Goal: Task Accomplishment & Management: Manage account settings

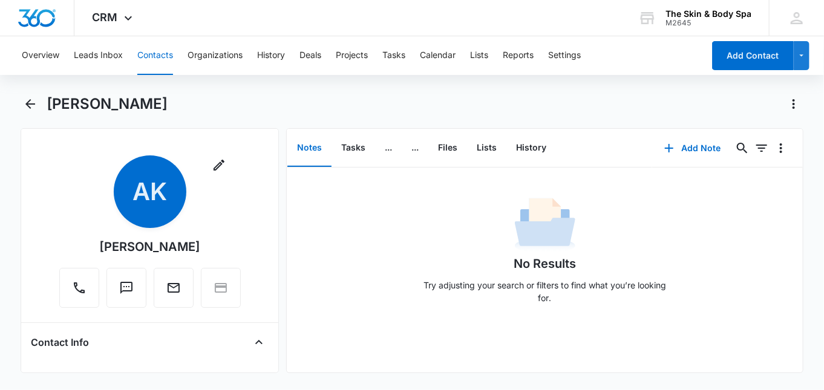
scroll to position [161, 0]
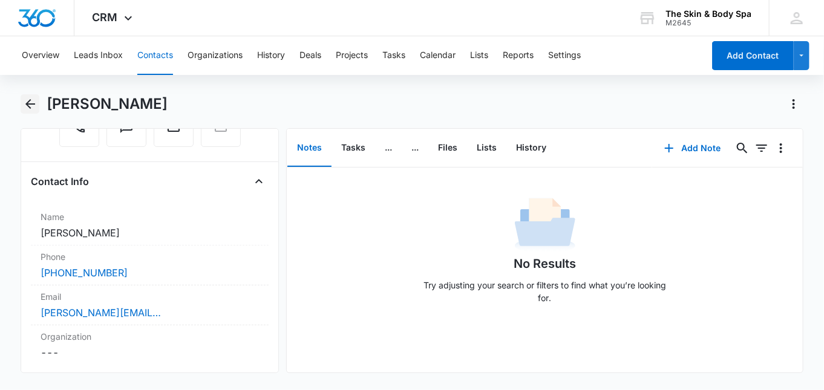
click at [24, 104] on icon "Back" at bounding box center [30, 104] width 15 height 15
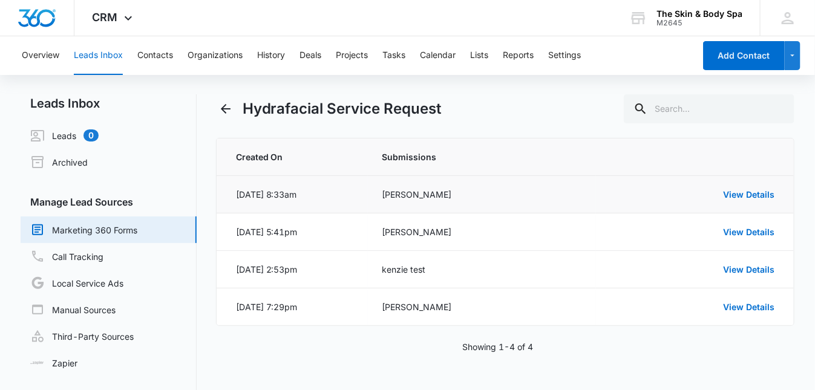
click at [415, 197] on div "[PERSON_NAME]" at bounding box center [482, 194] width 200 height 13
click at [734, 194] on link "View Details" at bounding box center [748, 194] width 51 height 10
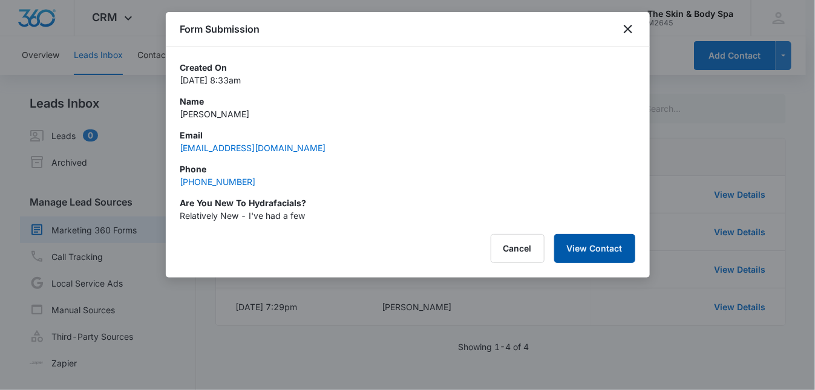
click at [598, 254] on button "View Contact" at bounding box center [594, 248] width 81 height 29
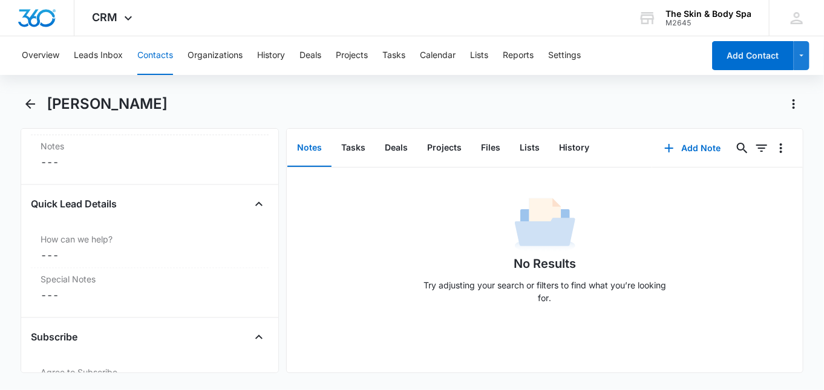
scroll to position [1048, 0]
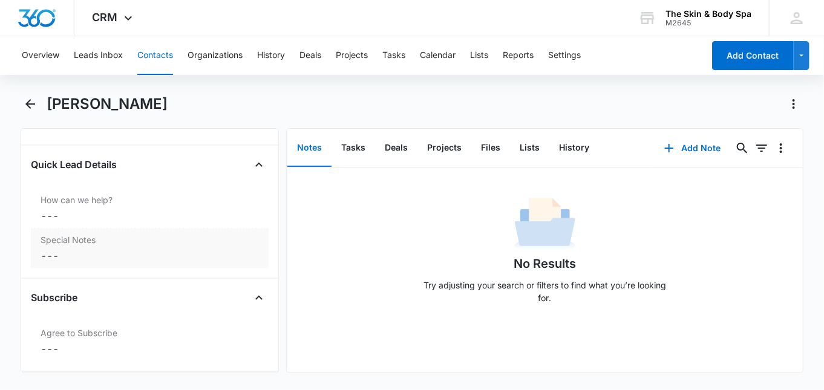
click at [93, 244] on div "Special Notes Cancel Save Changes ---" at bounding box center [150, 248] width 238 height 39
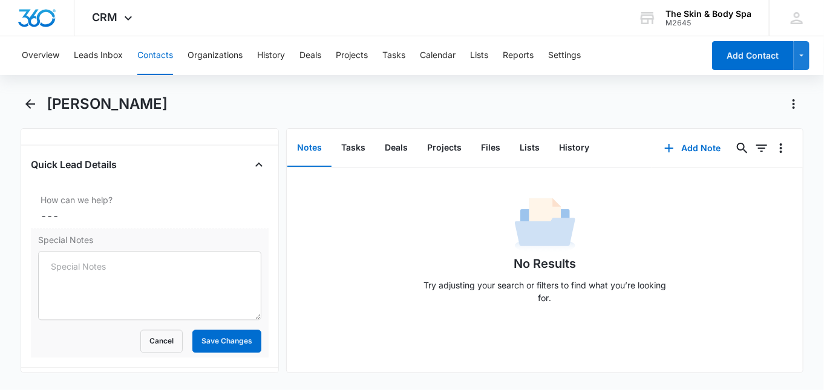
click at [80, 244] on div "Special Notes Cancel Save Changes" at bounding box center [150, 293] width 238 height 129
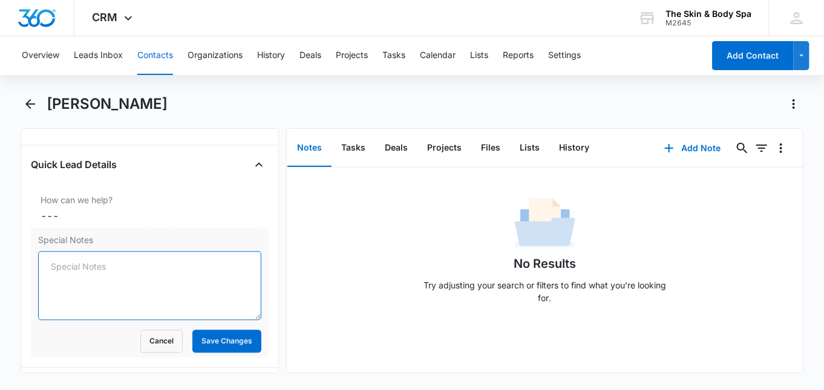
click at [77, 252] on textarea "Special Notes" at bounding box center [149, 286] width 223 height 69
type textarea "booked appt for [DATE] 5:15 - AG"
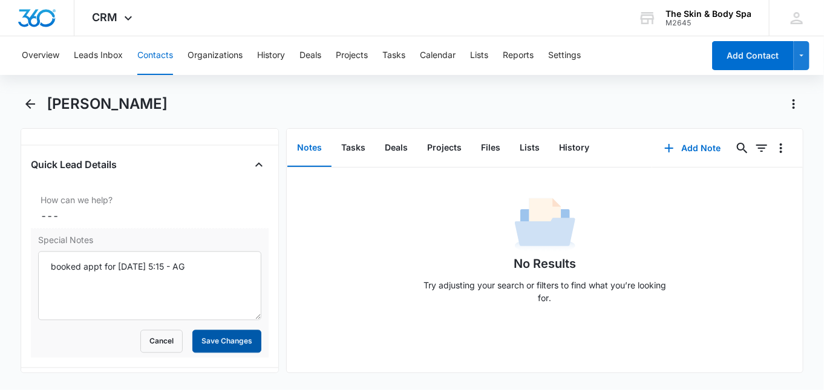
drag, startPoint x: 233, startPoint y: 333, endPoint x: 236, endPoint y: 326, distance: 7.9
click at [233, 334] on button "Save Changes" at bounding box center [226, 341] width 69 height 23
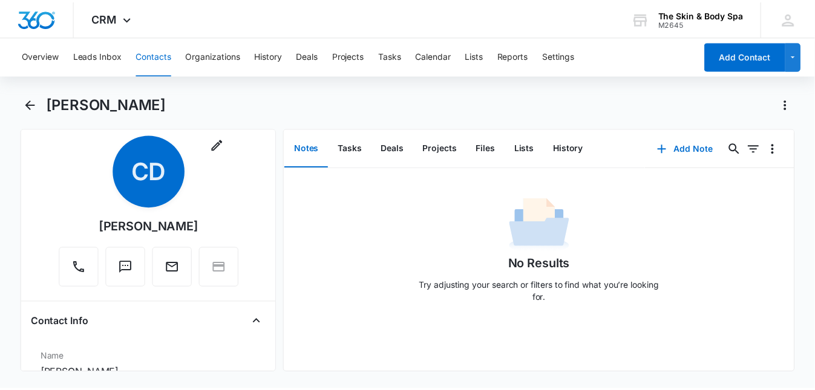
scroll to position [0, 0]
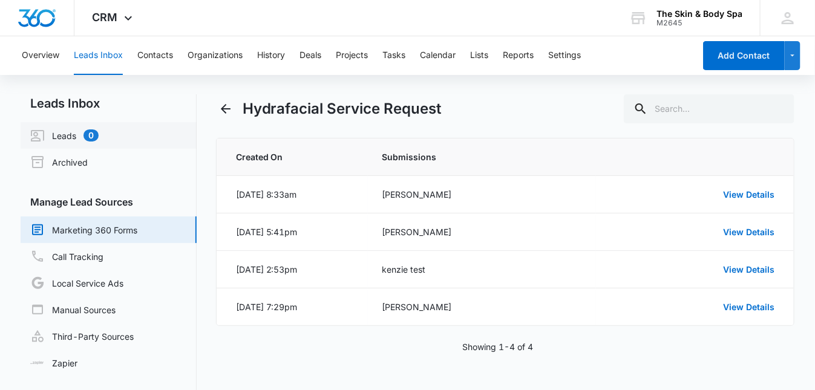
click at [54, 134] on link "Leads 0" at bounding box center [64, 135] width 68 height 15
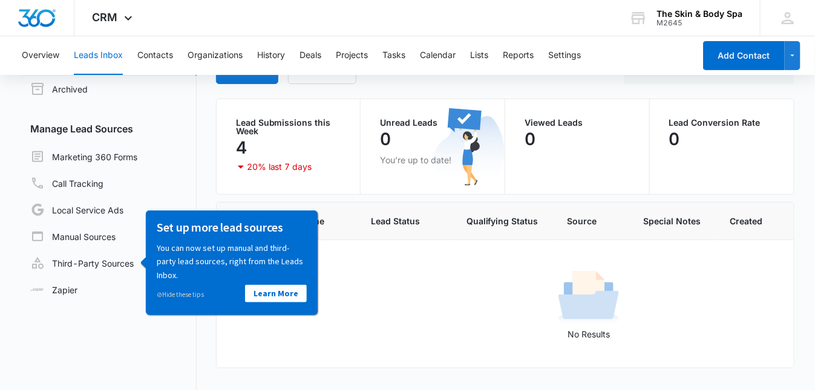
scroll to position [80, 0]
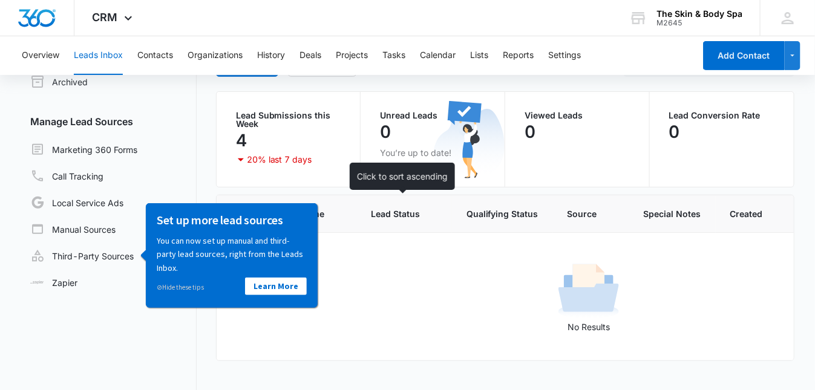
click at [408, 209] on span "Lead Status" at bounding box center [395, 213] width 49 height 13
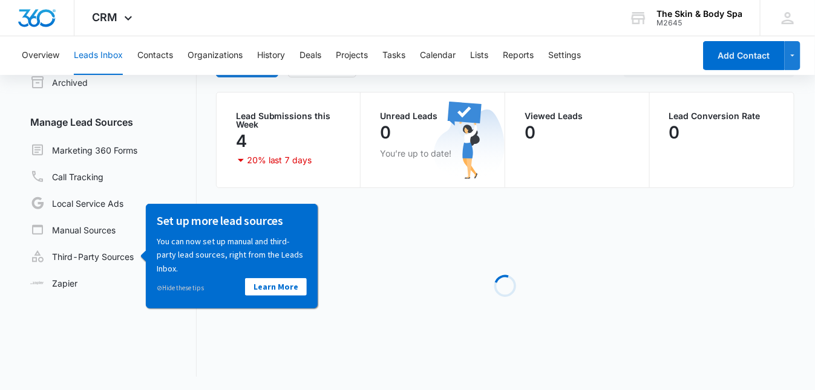
scroll to position [15, 0]
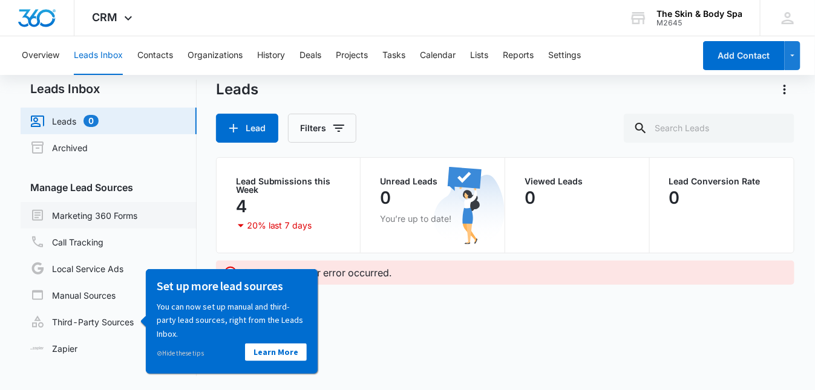
click at [137, 208] on link "Marketing 360 Forms" at bounding box center [83, 215] width 107 height 15
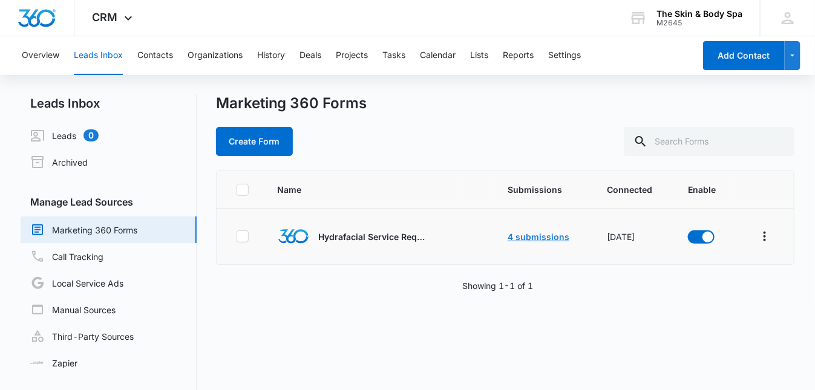
click at [529, 240] on link "4 submissions" at bounding box center [538, 237] width 62 height 10
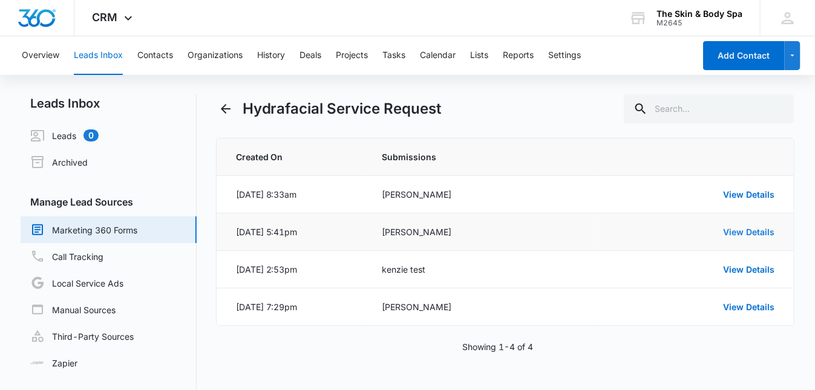
click at [743, 232] on link "View Details" at bounding box center [748, 232] width 51 height 10
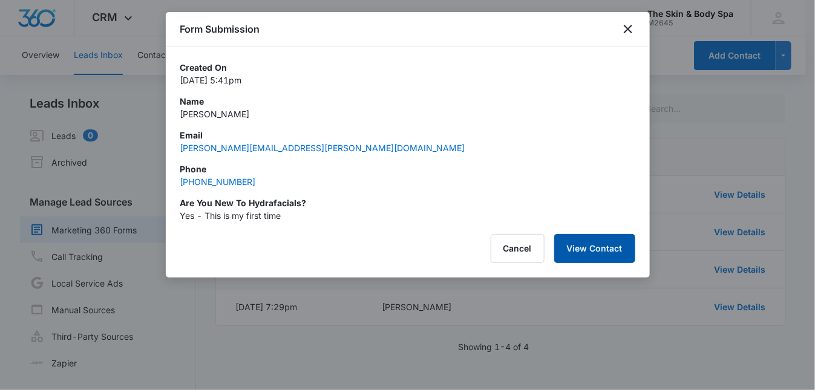
click at [582, 241] on button "View Contact" at bounding box center [594, 248] width 81 height 29
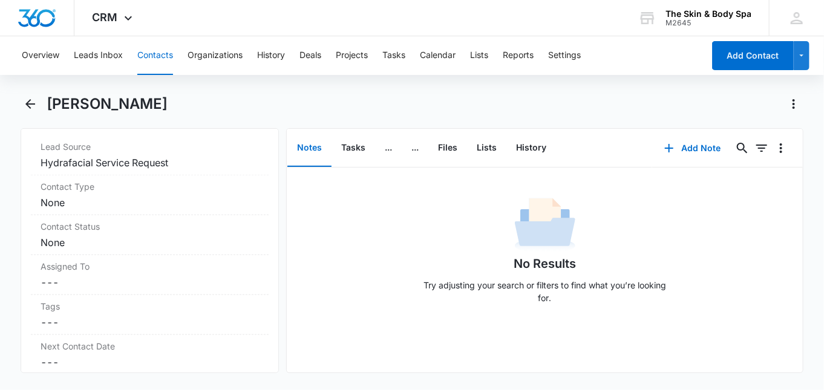
scroll to position [564, 0]
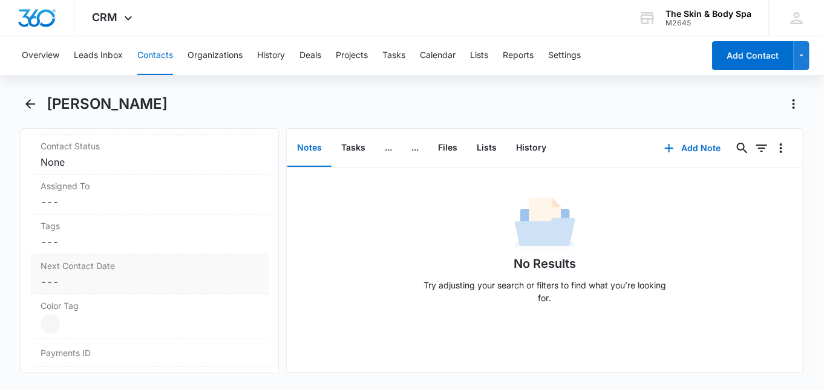
click at [87, 266] on label "Next Contact Date" at bounding box center [150, 265] width 218 height 13
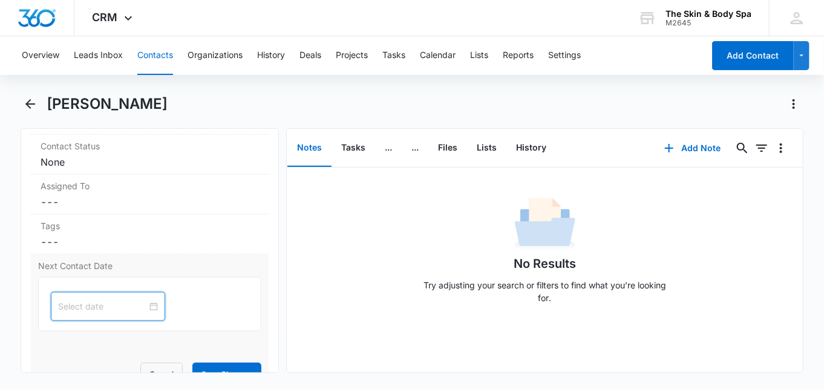
click at [104, 308] on input at bounding box center [102, 306] width 89 height 13
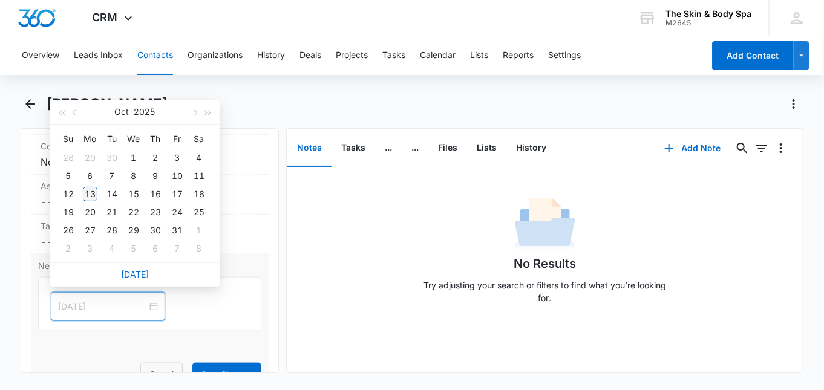
type input "Oct 13, 2025"
click at [90, 195] on div "13" at bounding box center [90, 194] width 15 height 15
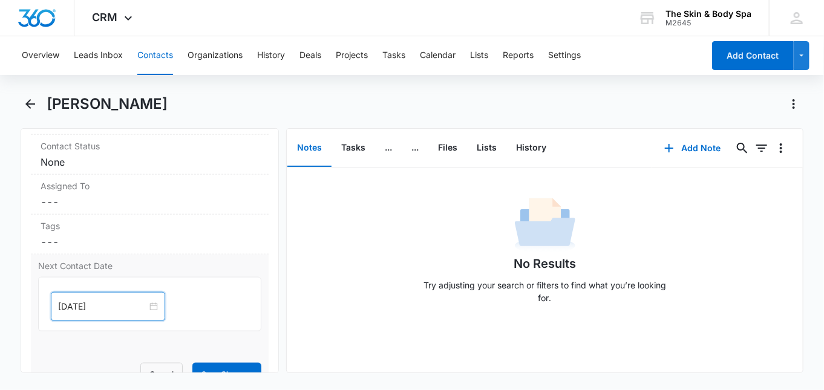
scroll to position [645, 0]
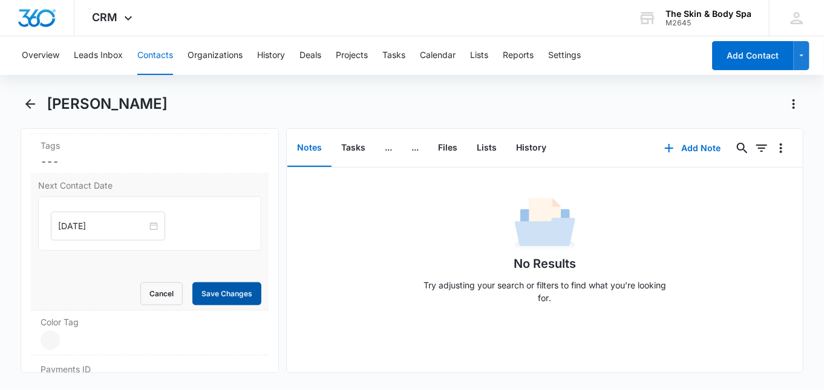
click at [218, 288] on button "Save Changes" at bounding box center [226, 293] width 69 height 23
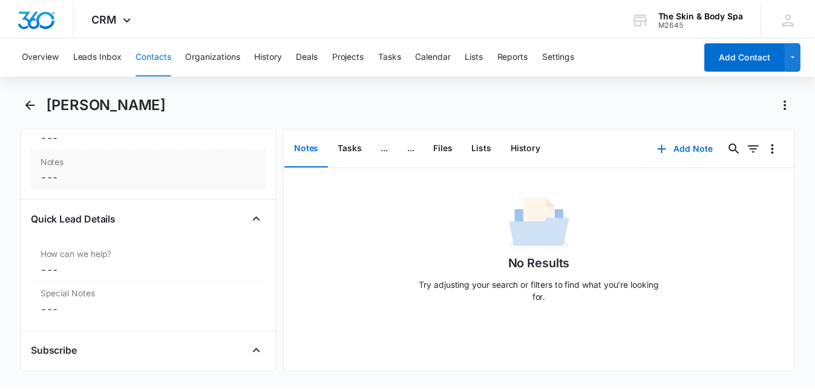
scroll to position [1048, 0]
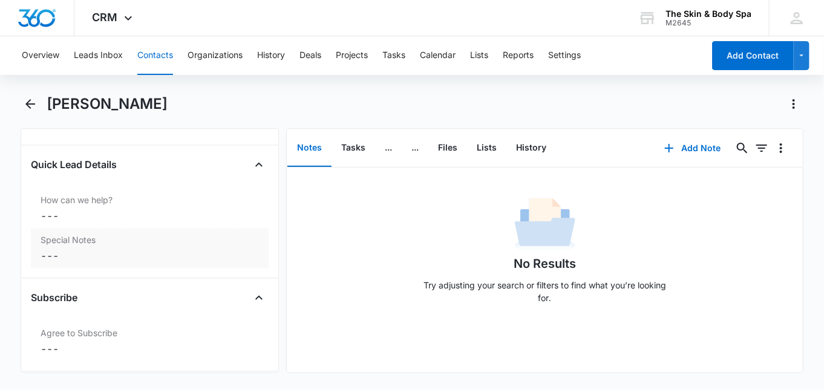
click at [108, 252] on dd "Cancel Save Changes ---" at bounding box center [150, 256] width 218 height 15
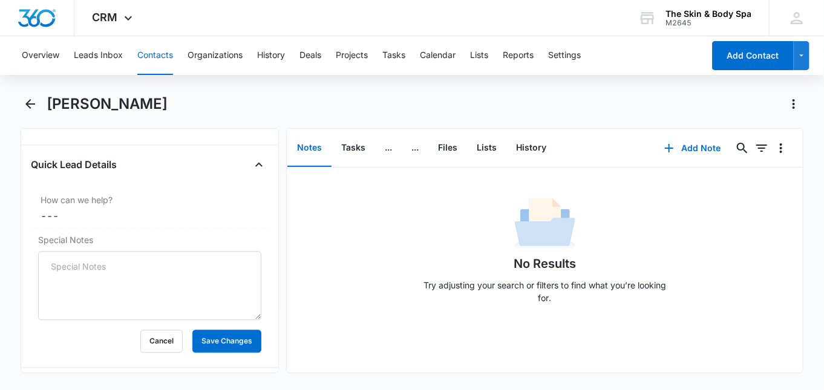
click at [59, 252] on textarea "Special Notes" at bounding box center [149, 286] width 223 height 69
type textarea "Gabrielle left vm 10/12 - AG"
click at [212, 338] on button "Save Changes" at bounding box center [226, 341] width 69 height 23
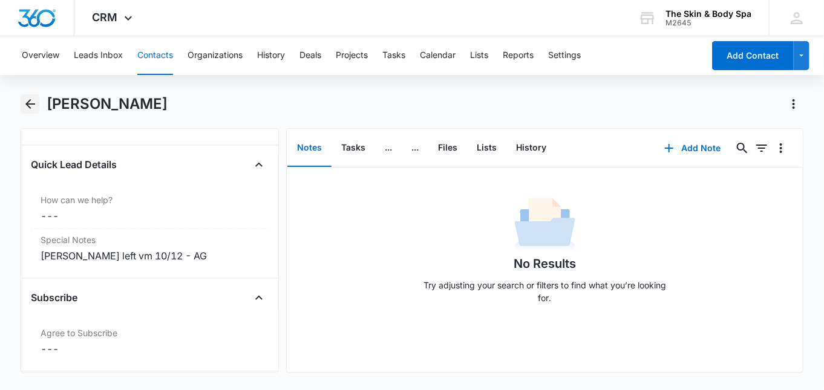
click at [31, 102] on icon "Back" at bounding box center [30, 104] width 15 height 15
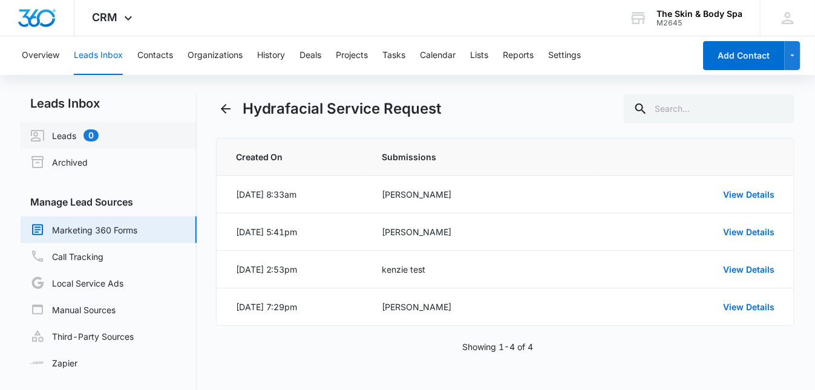
click at [68, 134] on link "Leads 0" at bounding box center [64, 135] width 68 height 15
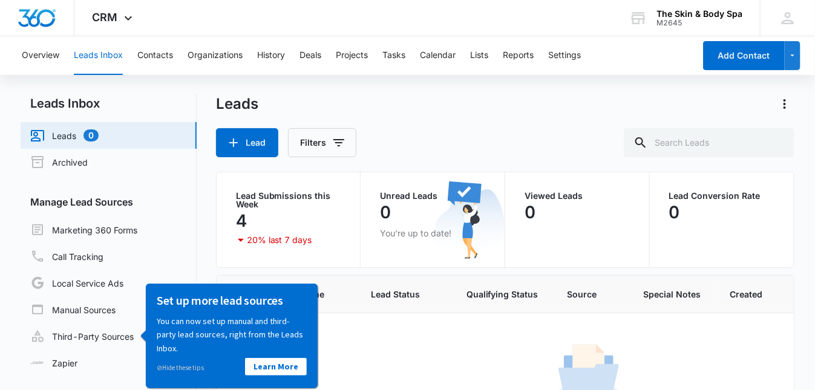
click at [283, 198] on p "Lead Submissions this Week" at bounding box center [288, 200] width 105 height 17
click at [240, 209] on div "4" at bounding box center [288, 221] width 105 height 24
click at [361, 330] on td "No Results" at bounding box center [589, 377] width 745 height 128
click at [353, 344] on div "No Results" at bounding box center [588, 377] width 743 height 73
click at [155, 54] on button "Contacts" at bounding box center [155, 55] width 36 height 39
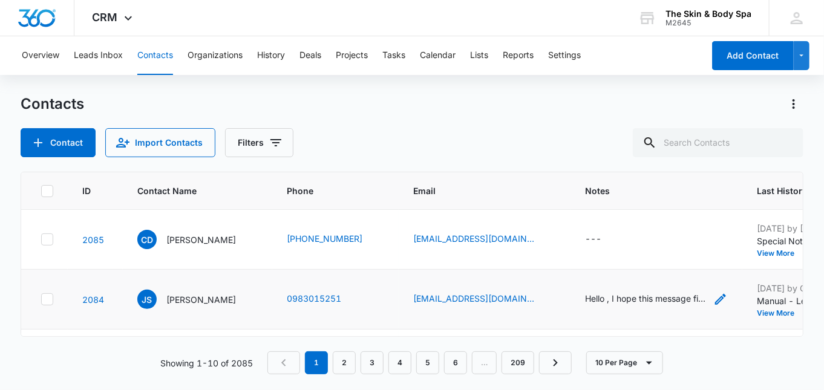
click at [599, 293] on div "Hello , I hope this message finds you well. I noticed that your website is not …" at bounding box center [645, 298] width 121 height 13
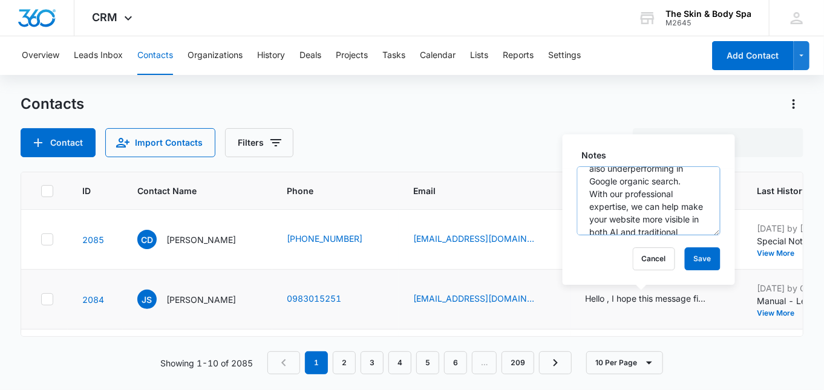
scroll to position [134, 0]
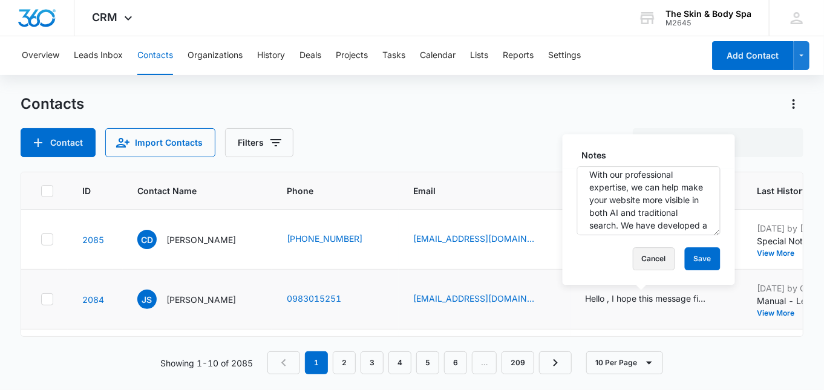
click at [643, 261] on button "Cancel" at bounding box center [654, 258] width 42 height 23
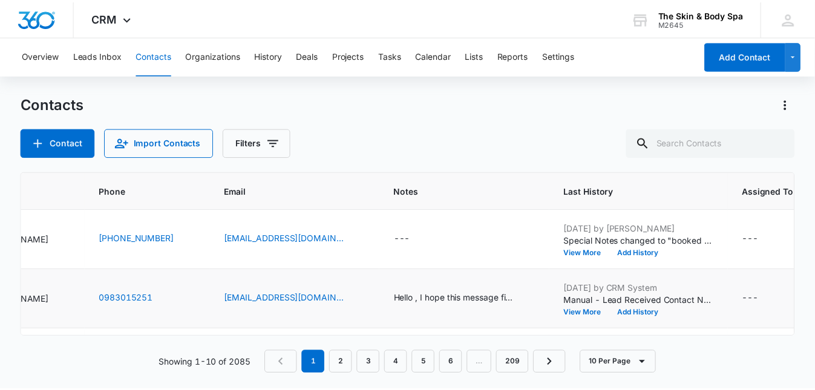
scroll to position [0, 0]
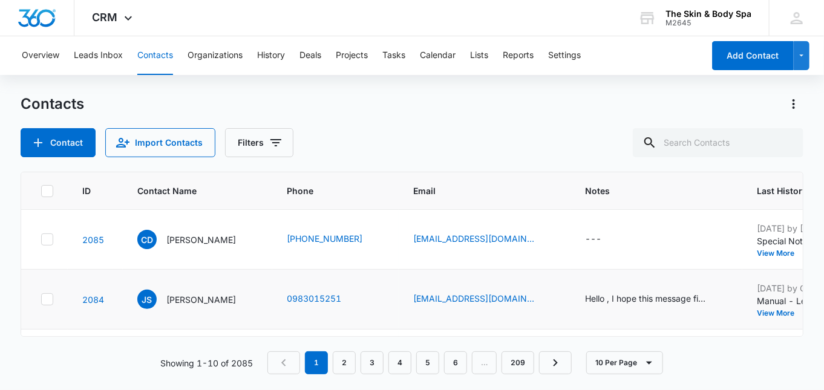
click at [47, 303] on icon at bounding box center [47, 299] width 11 height 11
click at [41, 300] on input "checkbox" at bounding box center [41, 299] width 1 height 1
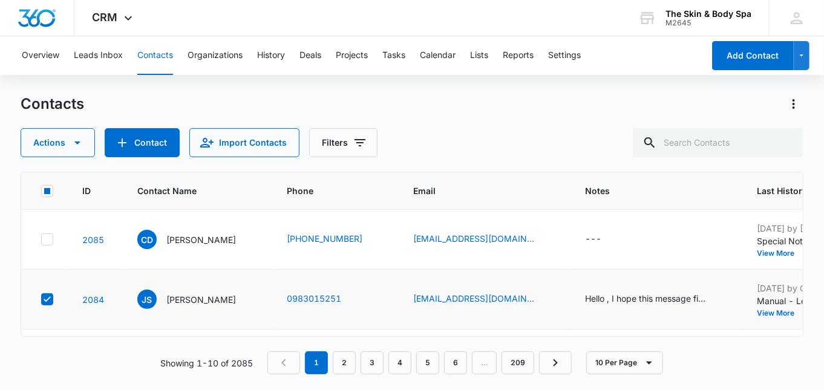
click at [47, 302] on icon at bounding box center [47, 299] width 11 height 11
click at [41, 300] on input "checkbox" at bounding box center [41, 299] width 1 height 1
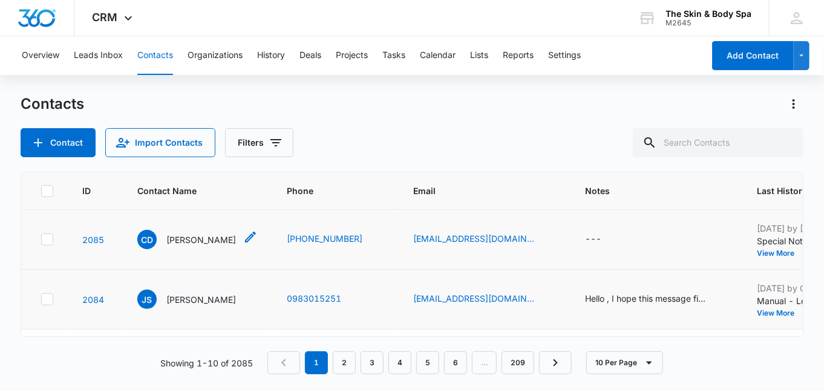
click at [243, 238] on icon "Contact Name - Courtni Dutil - Select to Edit Field" at bounding box center [250, 237] width 15 height 15
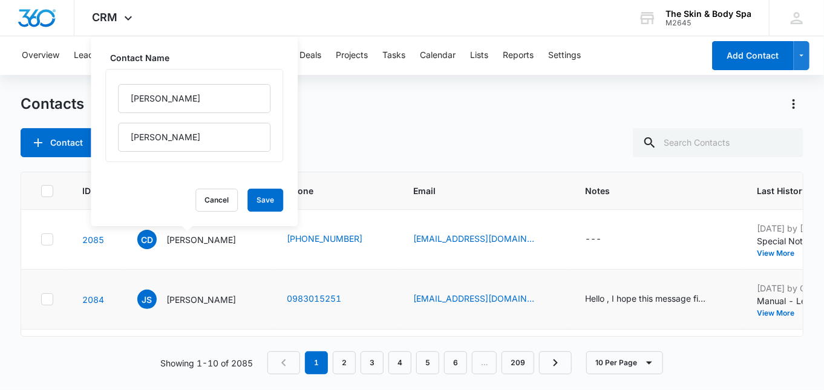
click at [359, 120] on div "Contacts Contact Import Contacts Filters" at bounding box center [412, 125] width 783 height 63
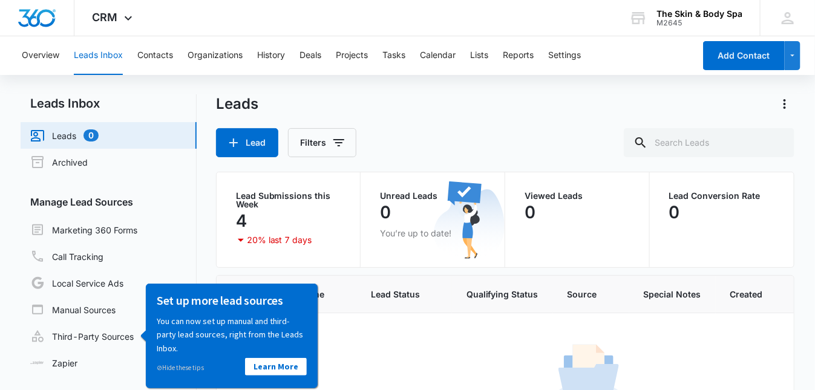
click at [79, 135] on link "Leads 0" at bounding box center [64, 135] width 68 height 15
click at [103, 227] on link "Marketing 360 Forms" at bounding box center [83, 230] width 107 height 15
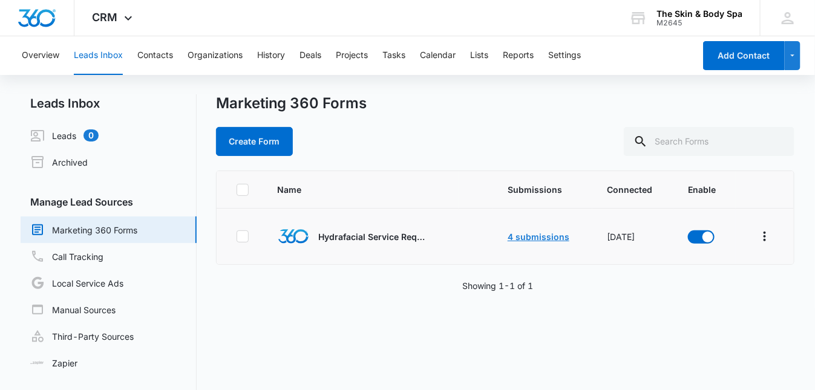
click at [526, 235] on link "4 submissions" at bounding box center [538, 237] width 62 height 10
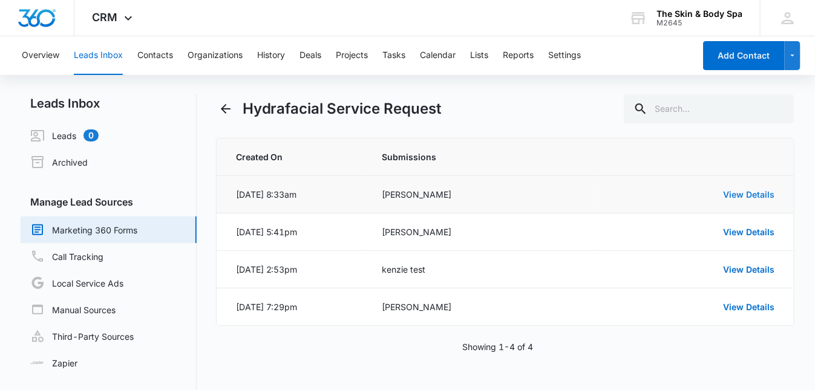
click at [754, 193] on link "View Details" at bounding box center [748, 194] width 51 height 10
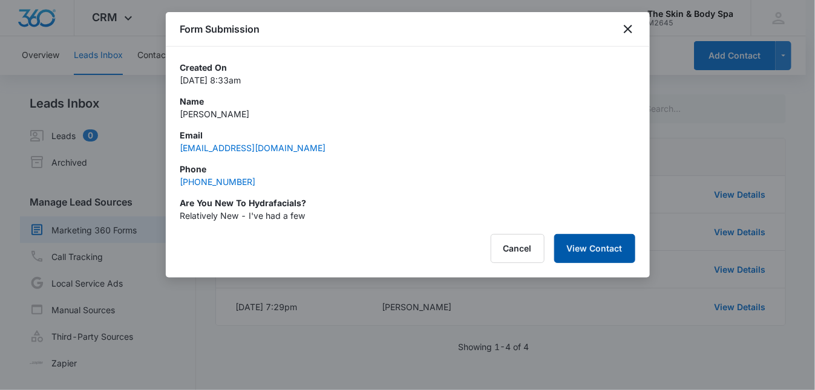
click at [583, 243] on button "View Contact" at bounding box center [594, 248] width 81 height 29
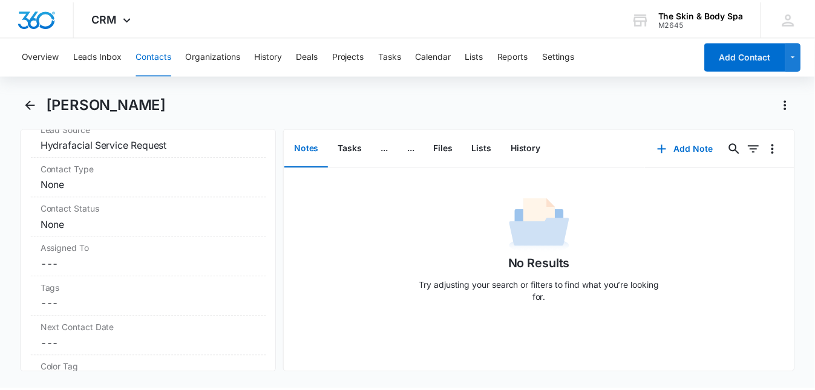
scroll to position [431, 0]
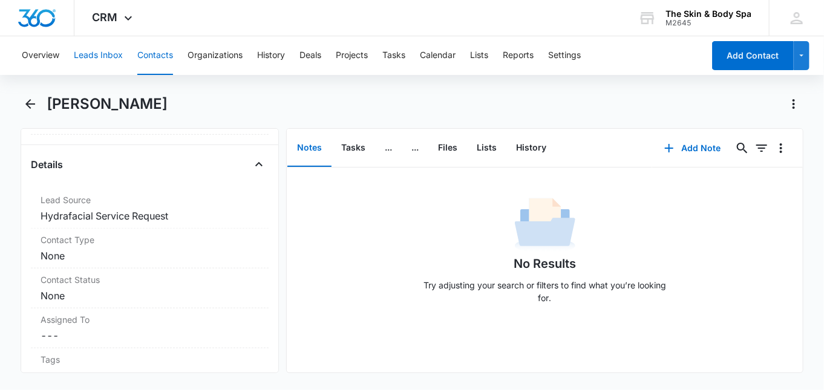
click at [109, 57] on button "Leads Inbox" at bounding box center [98, 55] width 49 height 39
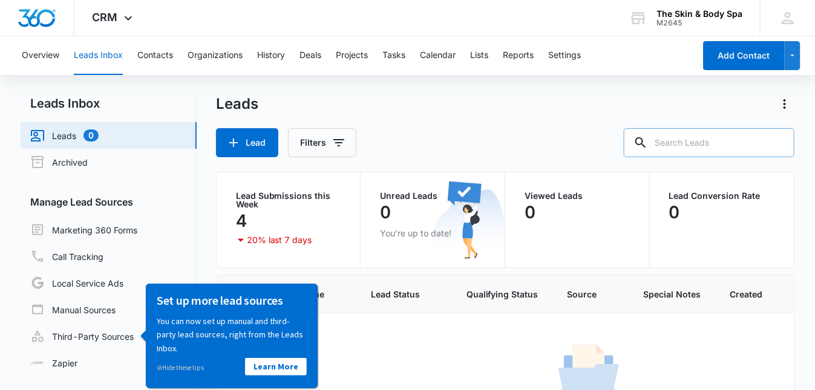
click at [671, 143] on input "text" at bounding box center [709, 142] width 171 height 29
click at [647, 122] on div "Leads Lead Filters" at bounding box center [505, 125] width 579 height 63
click at [488, 60] on button "Lists" at bounding box center [479, 55] width 18 height 39
click at [67, 134] on link "Leads 0" at bounding box center [64, 135] width 68 height 15
click at [70, 134] on link "Leads 0" at bounding box center [64, 135] width 68 height 15
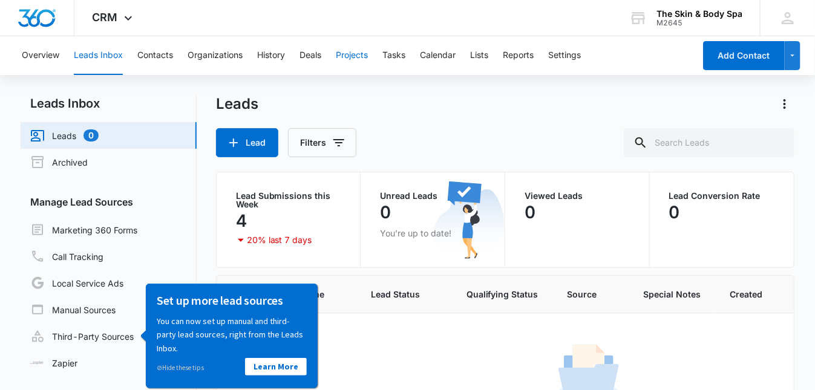
click at [352, 55] on button "Projects" at bounding box center [352, 55] width 32 height 39
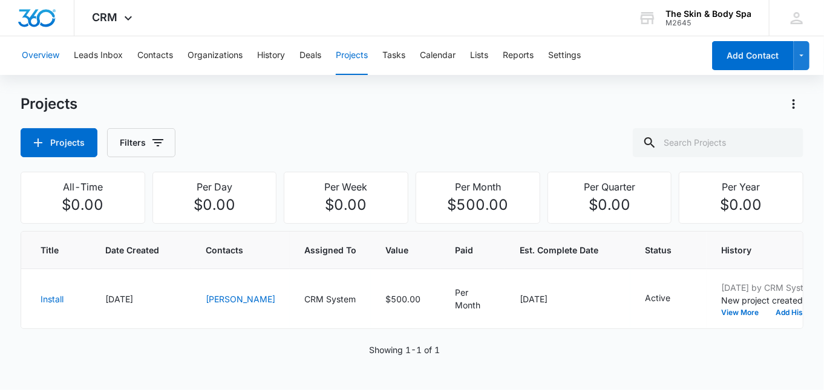
click at [56, 54] on button "Overview" at bounding box center [41, 55] width 38 height 39
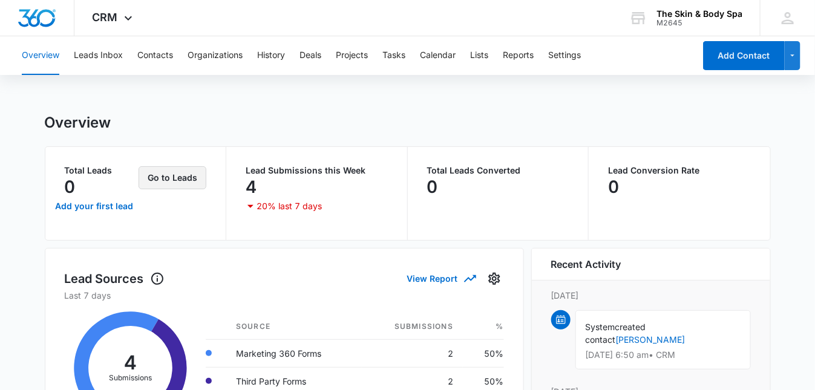
click at [160, 178] on button "Go to Leads" at bounding box center [173, 177] width 68 height 23
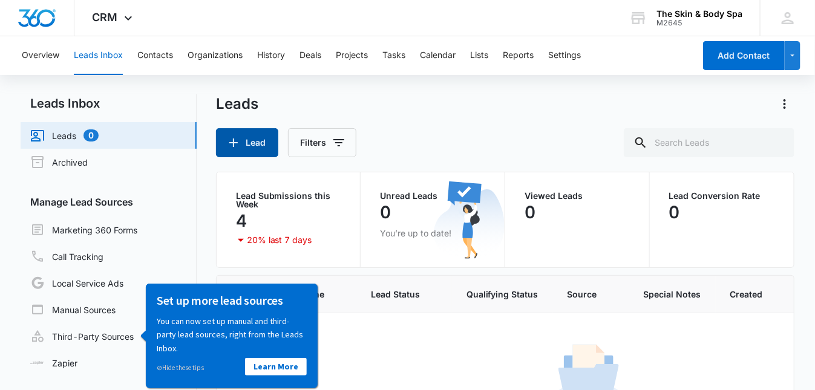
click at [235, 140] on icon "button" at bounding box center [233, 142] width 15 height 15
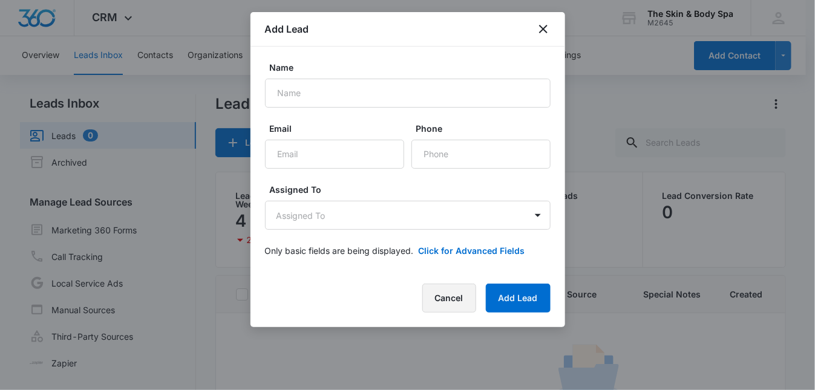
click at [455, 267] on form "Name Email Phone Assigned To Assigned To Only basic fields are being displayed.…" at bounding box center [408, 166] width 286 height 210
click at [448, 296] on button "Cancel" at bounding box center [449, 298] width 54 height 29
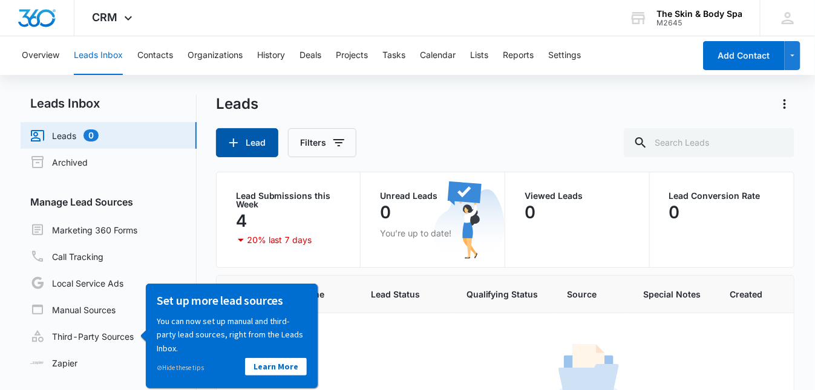
scroll to position [80, 0]
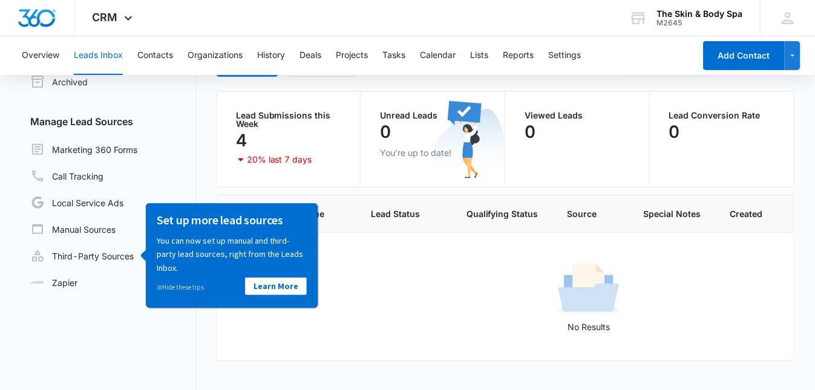
click at [547, 136] on div "0" at bounding box center [576, 132] width 105 height 24
click at [713, 112] on p "Lead Conversion Rate" at bounding box center [722, 115] width 106 height 8
click at [365, 260] on div "No Results" at bounding box center [588, 296] width 743 height 73
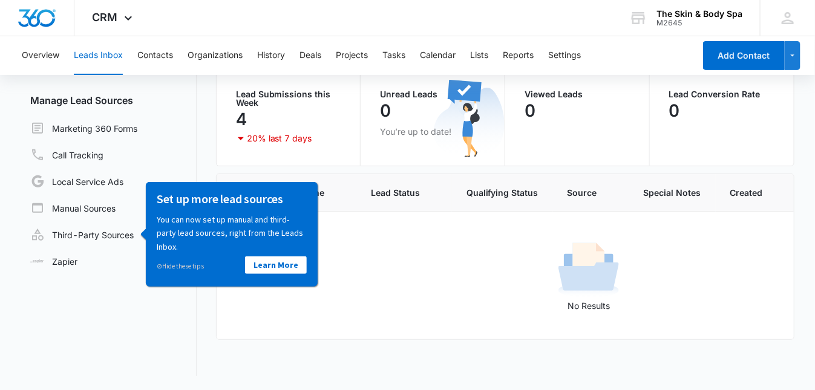
scroll to position [0, 0]
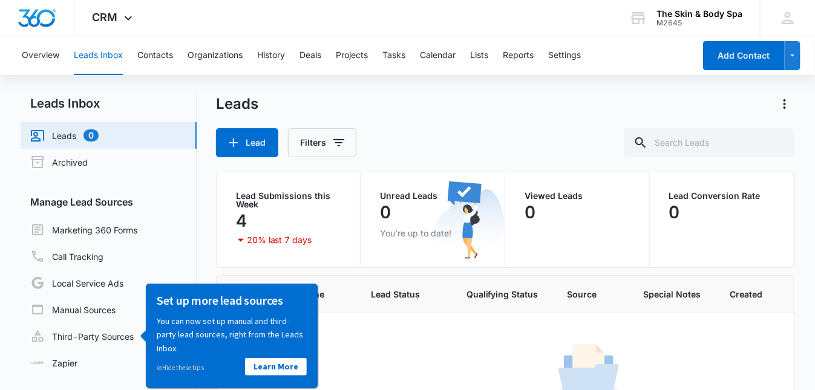
click at [68, 137] on link "Leads 0" at bounding box center [64, 135] width 68 height 15
click at [481, 52] on button "Lists" at bounding box center [479, 55] width 18 height 39
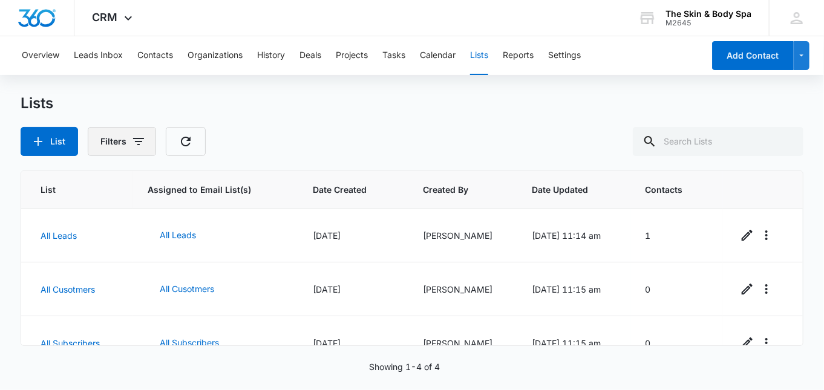
click at [131, 134] on icon "button" at bounding box center [138, 141] width 15 height 15
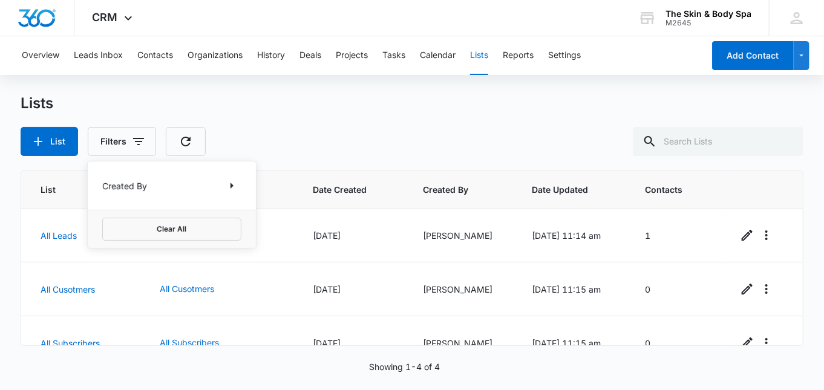
click at [145, 186] on p "Created By" at bounding box center [124, 185] width 45 height 13
click at [232, 185] on icon "Show Created By filters" at bounding box center [231, 186] width 3 height 6
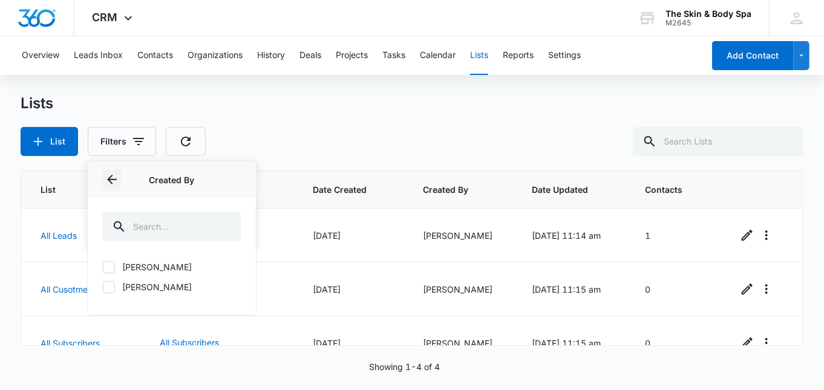
click at [114, 180] on icon "Back" at bounding box center [112, 179] width 15 height 15
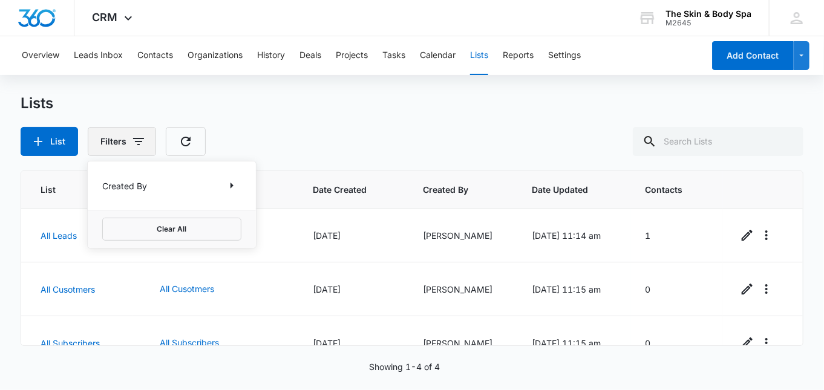
click at [137, 139] on icon "button" at bounding box center [138, 141] width 15 height 15
click at [137, 139] on icon "button" at bounding box center [138, 141] width 11 height 7
click at [39, 144] on icon "button" at bounding box center [38, 141] width 15 height 15
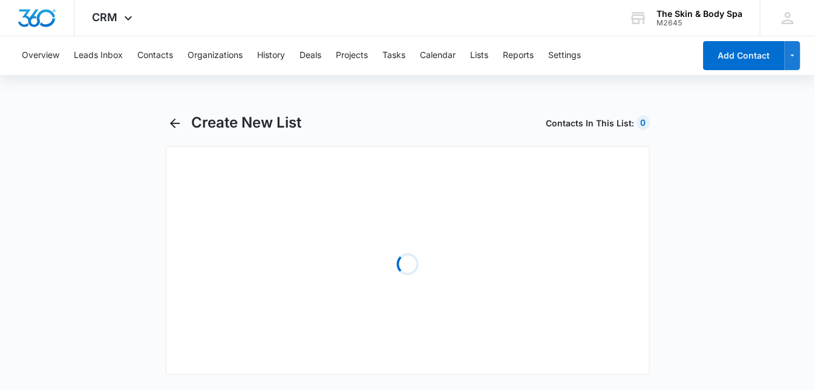
select select "31"
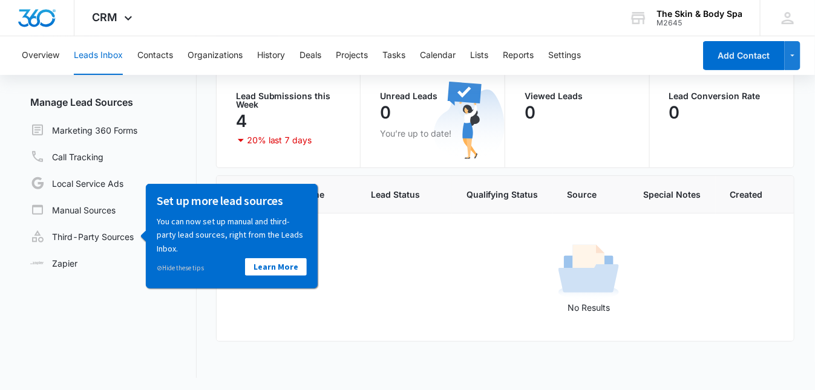
scroll to position [102, 0]
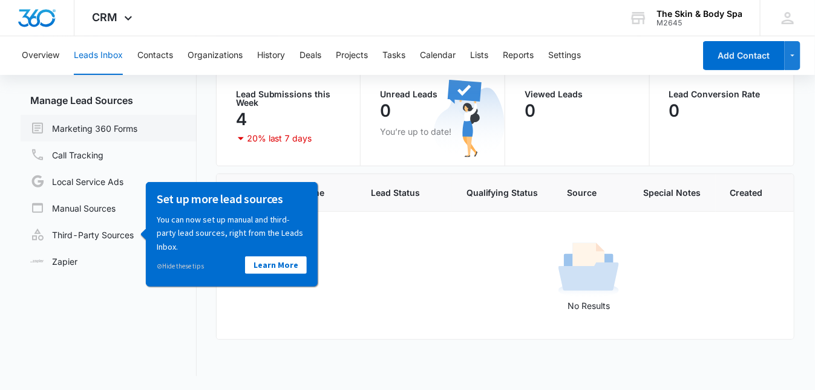
click at [103, 123] on link "Marketing 360 Forms" at bounding box center [83, 128] width 107 height 15
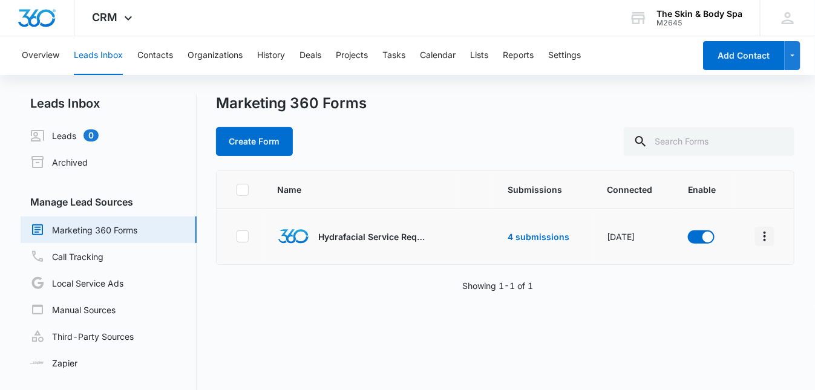
click at [762, 236] on icon "Overflow Menu" at bounding box center [764, 236] width 15 height 15
click at [605, 301] on div "Name Submissions Connected Enable Hydrafacial Service Request 4 submissions Jul…" at bounding box center [505, 272] width 579 height 203
click at [488, 53] on button "Lists" at bounding box center [479, 55] width 18 height 39
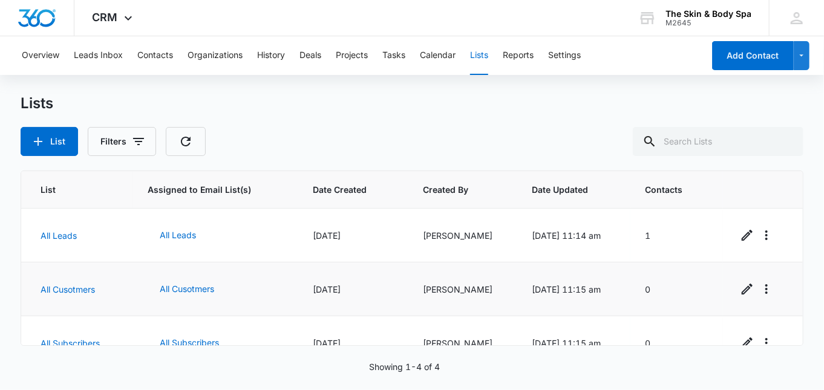
scroll to position [76, 0]
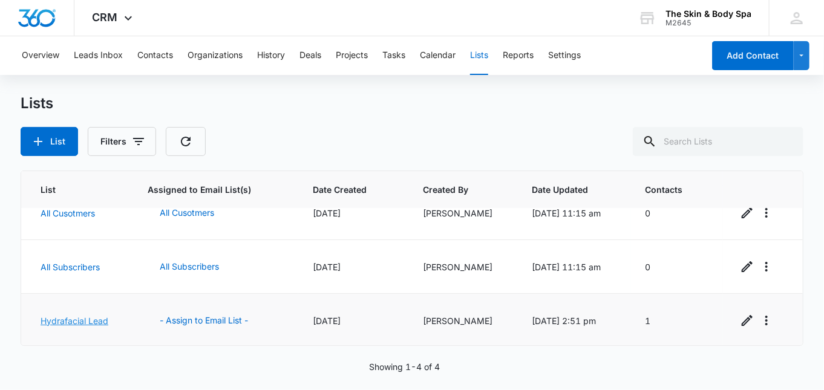
click at [90, 318] on link "Hydrafacial Lead" at bounding box center [75, 321] width 68 height 10
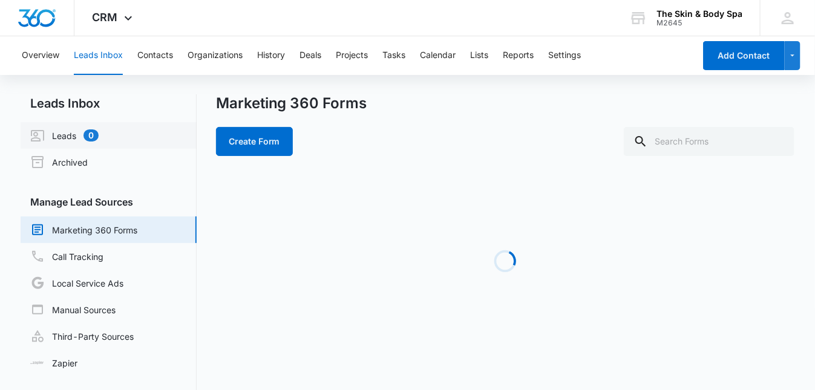
click at [57, 128] on link "Leads 0" at bounding box center [64, 135] width 68 height 15
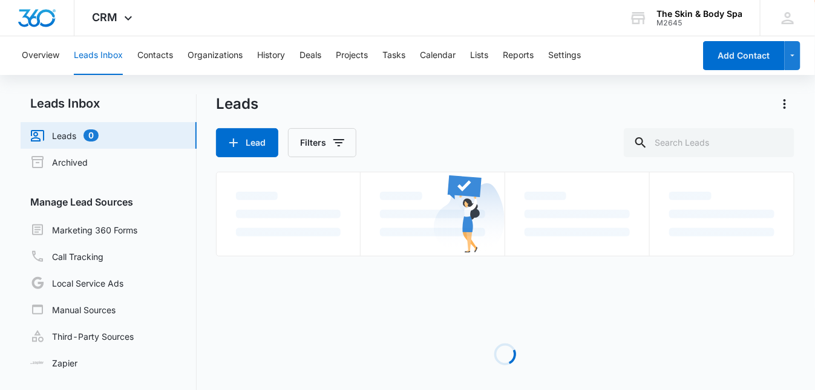
click at [57, 128] on link "Leads 0" at bounding box center [64, 135] width 68 height 15
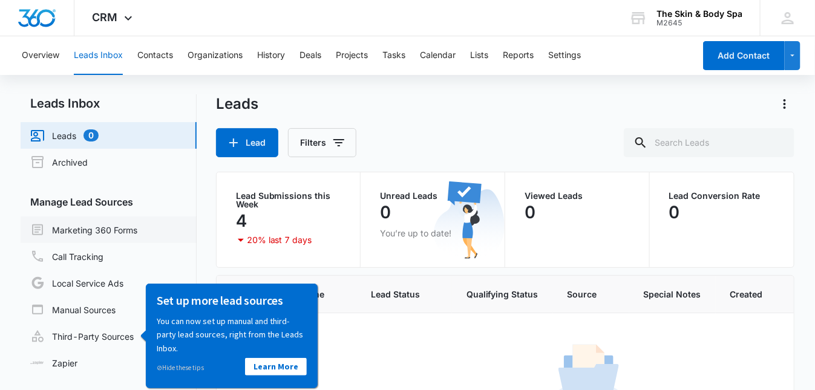
click at [122, 226] on link "Marketing 360 Forms" at bounding box center [83, 230] width 107 height 15
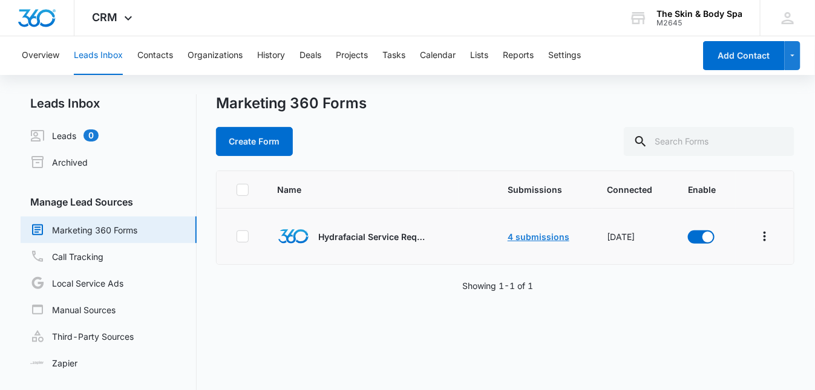
click at [507, 238] on link "4 submissions" at bounding box center [538, 237] width 62 height 10
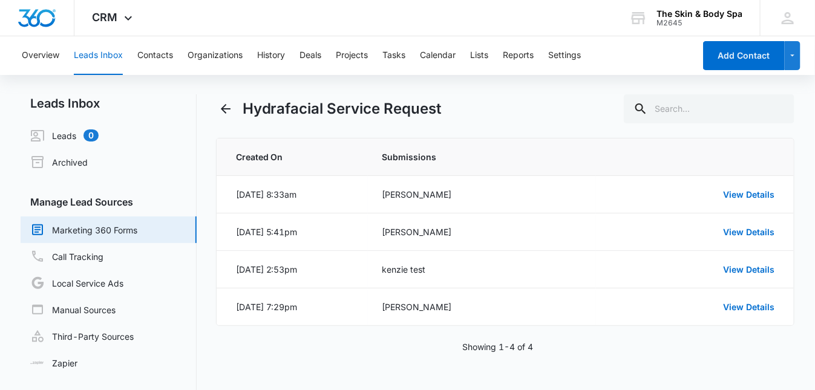
click at [404, 160] on span "Submissions" at bounding box center [482, 157] width 200 height 13
click at [745, 195] on link "View Details" at bounding box center [748, 194] width 51 height 10
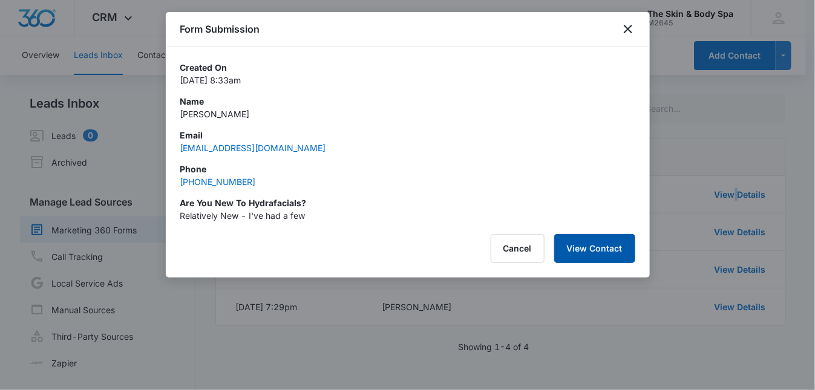
click at [584, 259] on button "View Contact" at bounding box center [594, 248] width 81 height 29
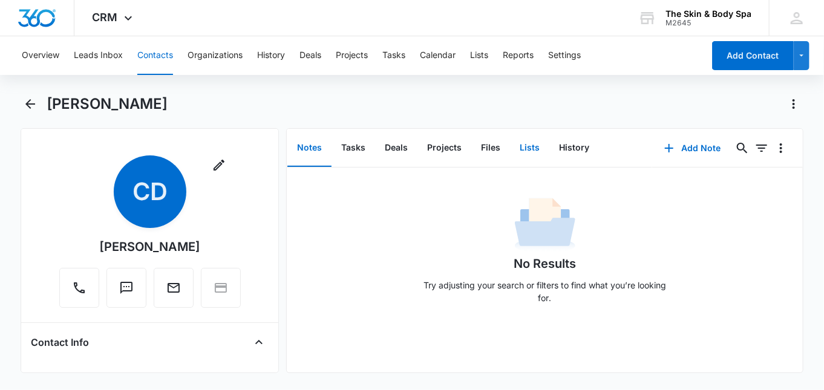
click at [534, 151] on button "Lists" at bounding box center [529, 148] width 39 height 38
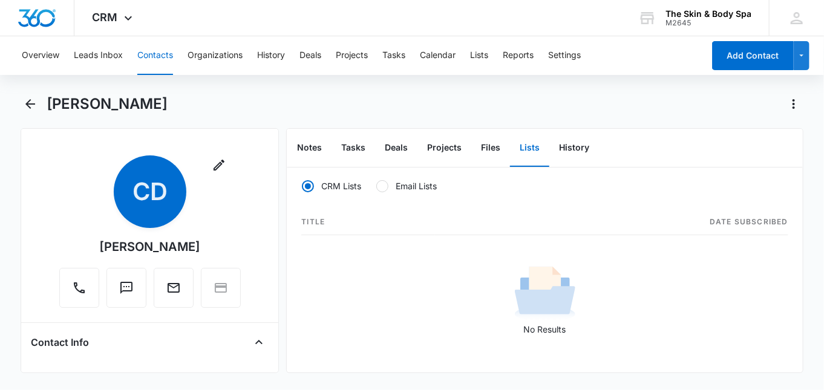
scroll to position [2, 0]
click at [388, 181] on label "Email Lists" at bounding box center [406, 186] width 61 height 13
click at [376, 186] on input "Email Lists" at bounding box center [376, 186] width 1 height 1
radio input "false"
radio input "true"
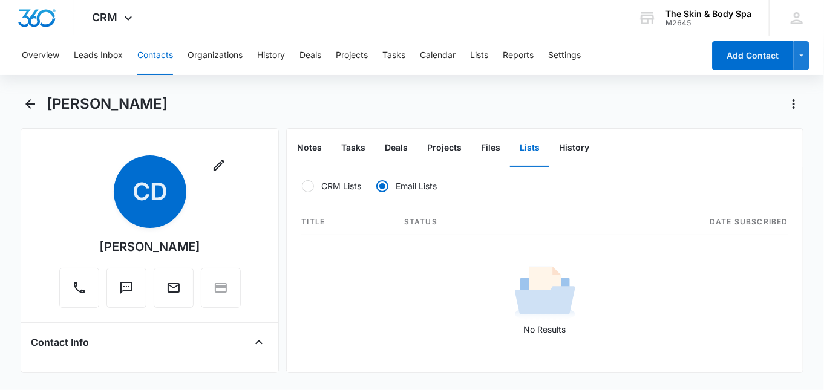
click at [306, 180] on div at bounding box center [308, 186] width 12 height 12
click at [302, 186] on input "CRM Lists" at bounding box center [301, 186] width 1 height 1
radio input "true"
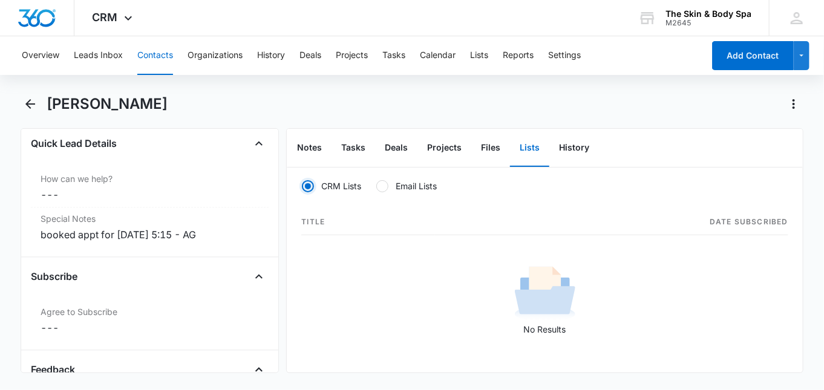
scroll to position [1048, 0]
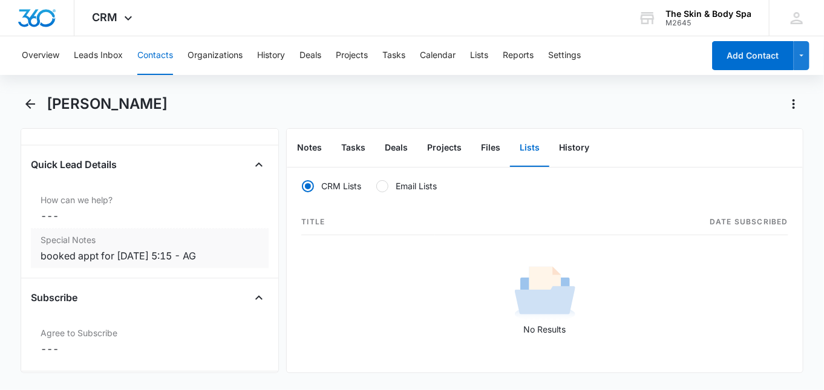
drag, startPoint x: 218, startPoint y: 258, endPoint x: 41, endPoint y: 249, distance: 178.0
click at [41, 249] on div "booked appt for [DATE] 5:15 - AG" at bounding box center [150, 256] width 218 height 15
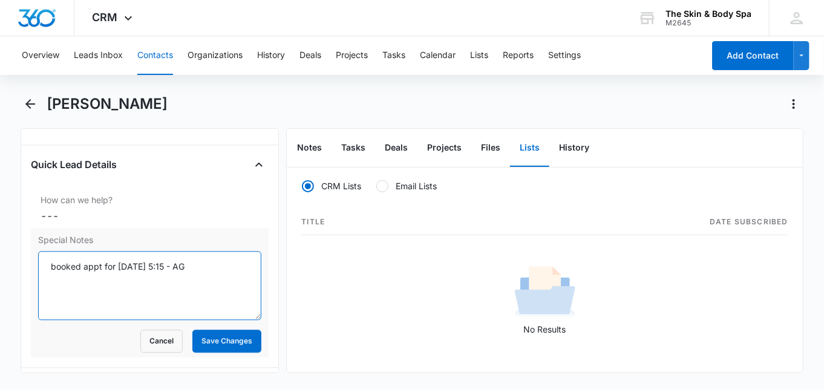
drag, startPoint x: 191, startPoint y: 263, endPoint x: 42, endPoint y: 265, distance: 148.2
click at [42, 265] on textarea "booked appt for [DATE] 5:15 - AG" at bounding box center [149, 286] width 223 height 69
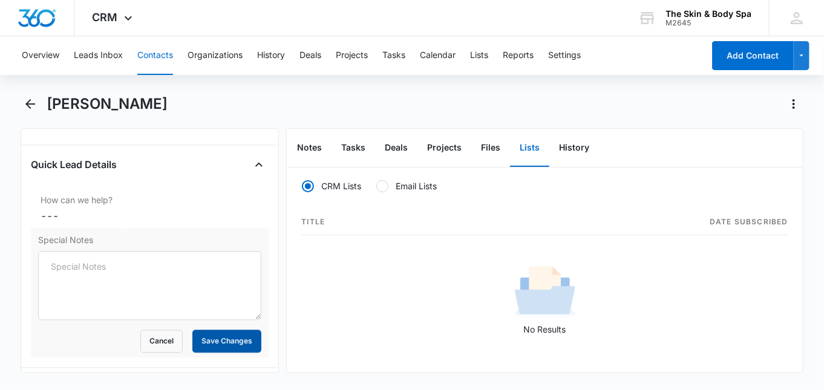
click at [233, 341] on button "Save Changes" at bounding box center [226, 341] width 69 height 23
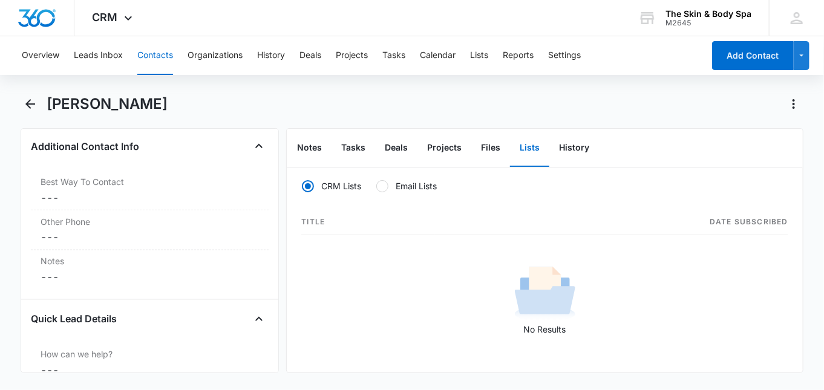
scroll to position [887, 0]
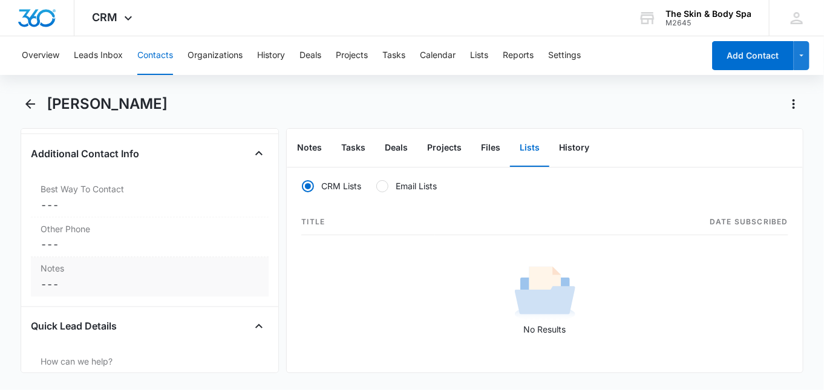
click at [99, 278] on dd "Cancel Save Changes ---" at bounding box center [150, 285] width 218 height 15
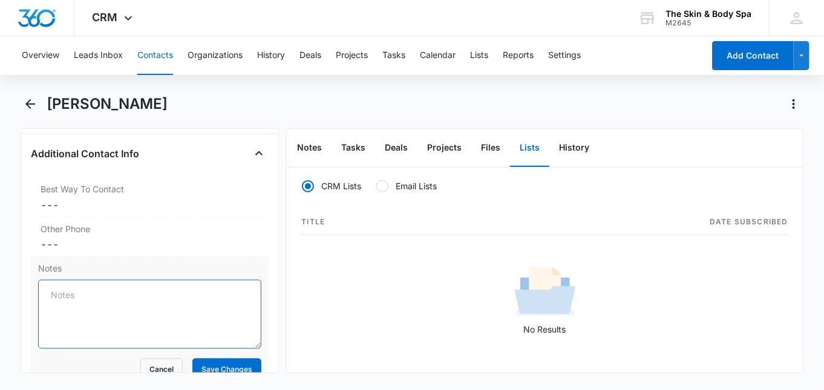
drag, startPoint x: 85, startPoint y: 279, endPoint x: 84, endPoint y: 287, distance: 7.3
click at [84, 287] on textarea "Notes" at bounding box center [149, 314] width 223 height 69
paste textarea "booked appt for [DATE] 5:15 - AG"
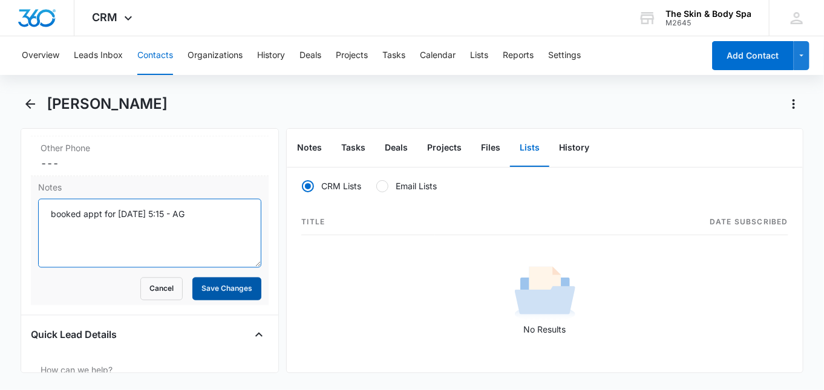
type textarea "booked appt for [DATE] 5:15 - AG"
click at [214, 285] on button "Save Changes" at bounding box center [226, 289] width 69 height 23
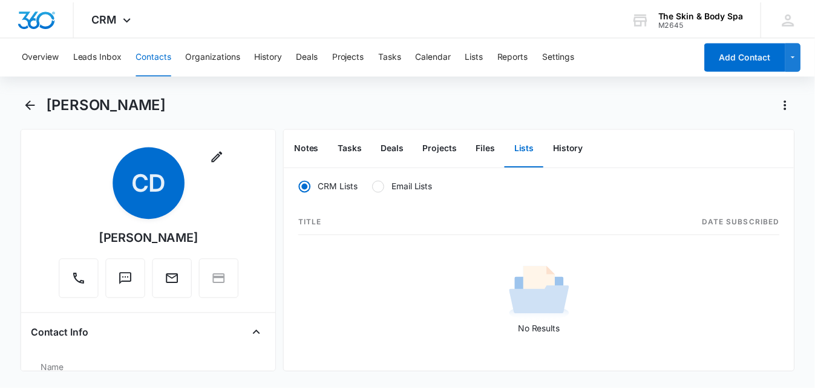
scroll to position [0, 0]
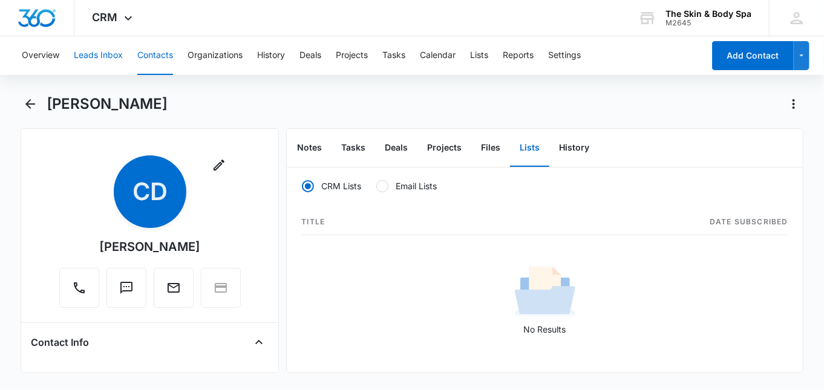
click at [93, 54] on button "Leads Inbox" at bounding box center [98, 55] width 49 height 39
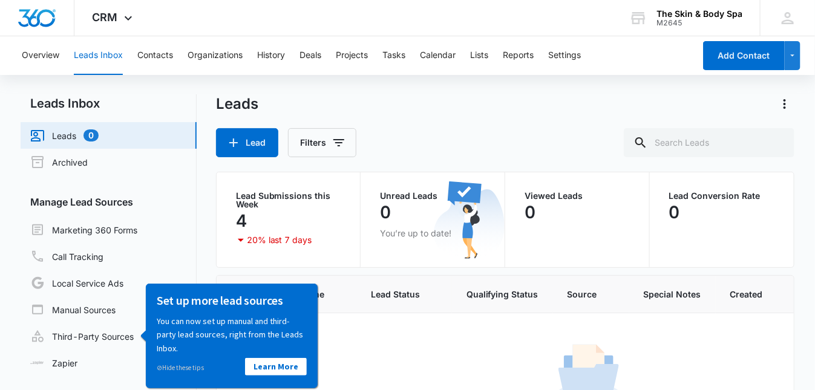
click at [99, 133] on link "Leads 0" at bounding box center [64, 135] width 68 height 15
click at [93, 136] on link "Leads 0" at bounding box center [64, 135] width 68 height 15
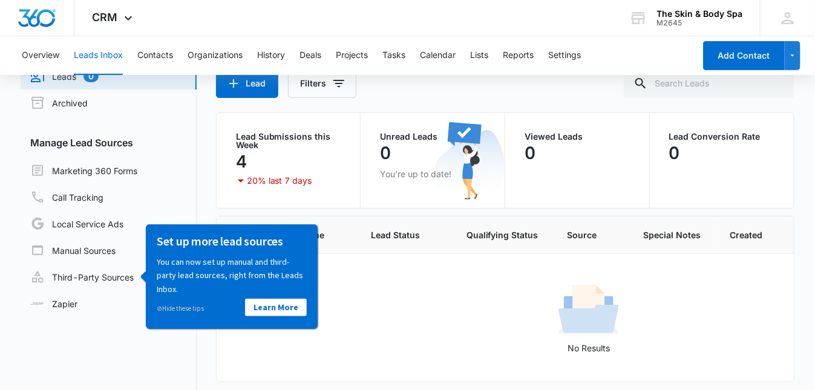
scroll to position [102, 0]
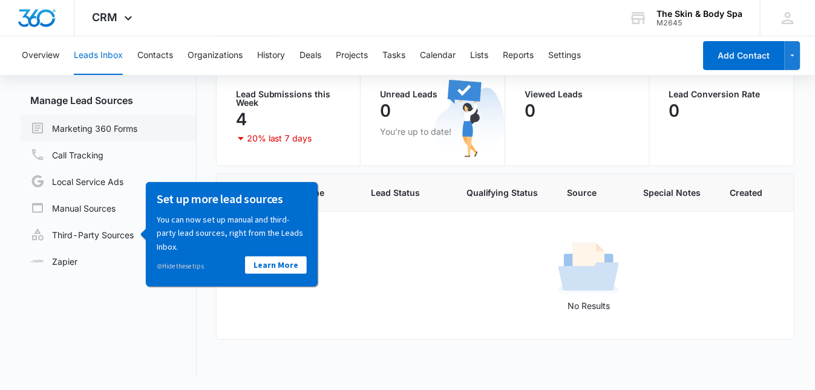
click at [133, 121] on link "Marketing 360 Forms" at bounding box center [83, 128] width 107 height 15
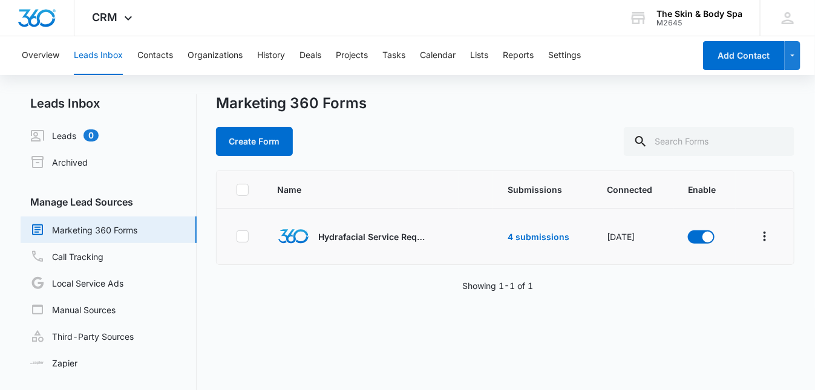
click at [523, 242] on td "4 submissions" at bounding box center [542, 237] width 99 height 56
click at [763, 235] on icon "Overflow Menu" at bounding box center [764, 237] width 2 height 10
click at [244, 235] on icon at bounding box center [242, 235] width 7 height 5
click at [237, 237] on input "checkbox" at bounding box center [236, 237] width 1 height 1
checkbox input "true"
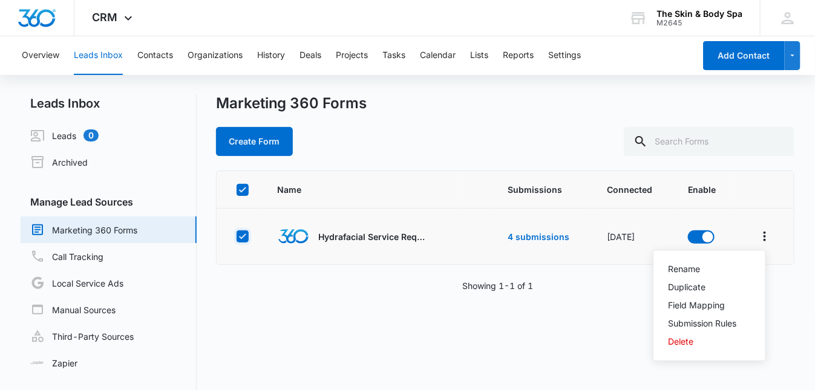
checkbox input "true"
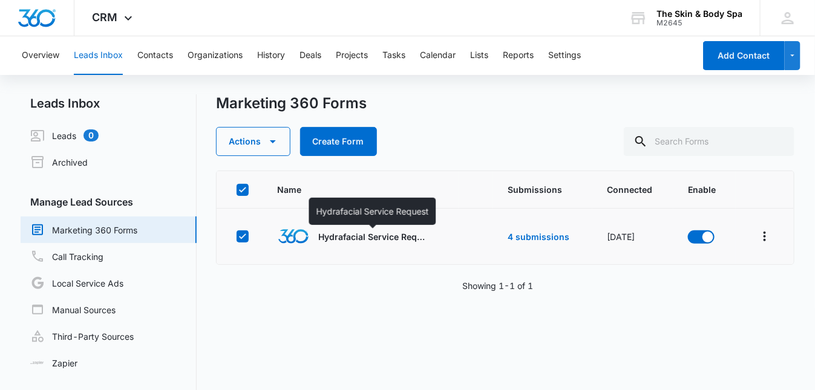
click at [339, 241] on p "Hydrafacial Service Request" at bounding box center [373, 236] width 109 height 13
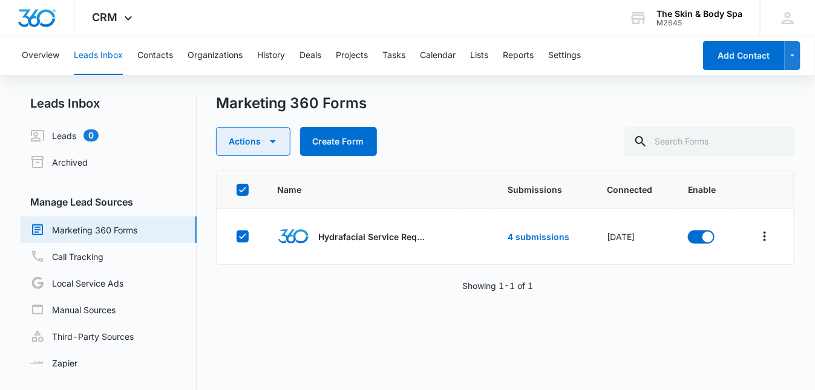
click at [272, 140] on icon "button" at bounding box center [273, 141] width 15 height 15
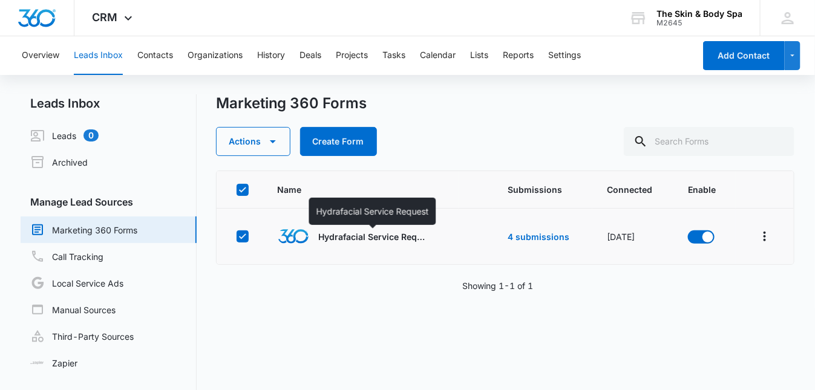
click at [358, 233] on p "Hydrafacial Service Request" at bounding box center [373, 236] width 109 height 13
click at [371, 237] on p "Hydrafacial Service Request" at bounding box center [373, 236] width 109 height 13
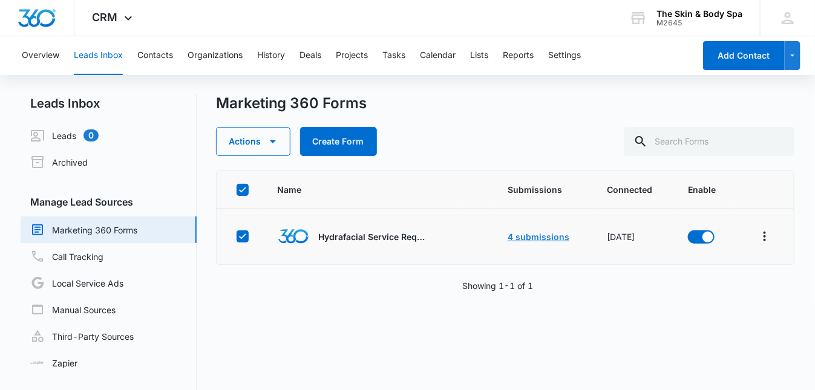
click at [527, 236] on link "4 submissions" at bounding box center [538, 237] width 62 height 10
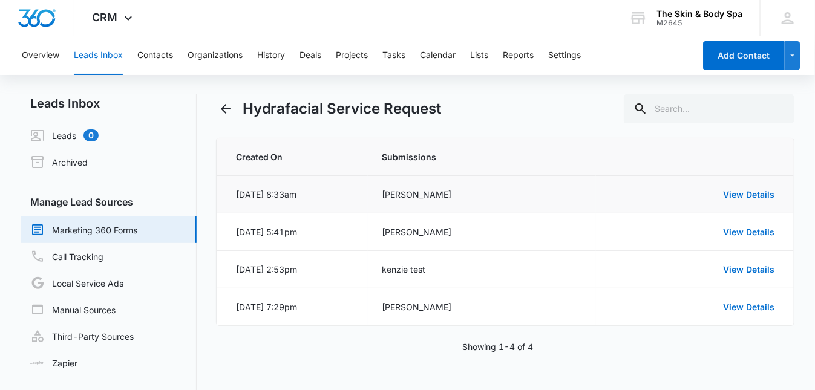
click at [406, 203] on td "[PERSON_NAME]" at bounding box center [482, 195] width 229 height 38
drag, startPoint x: 425, startPoint y: 235, endPoint x: 452, endPoint y: 228, distance: 28.0
click at [425, 233] on div "[PERSON_NAME]" at bounding box center [482, 232] width 200 height 13
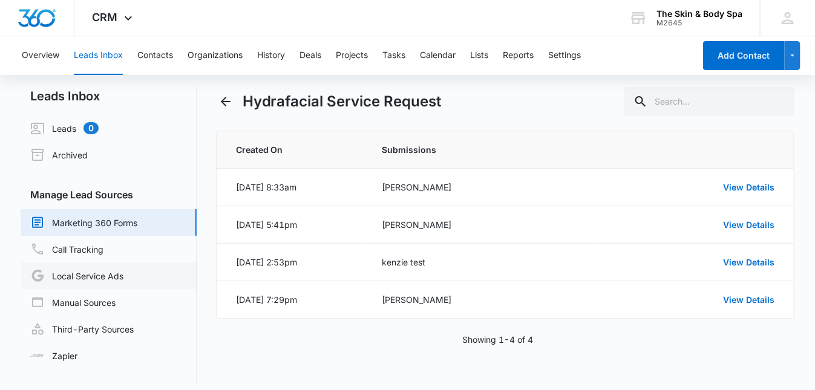
scroll to position [15, 0]
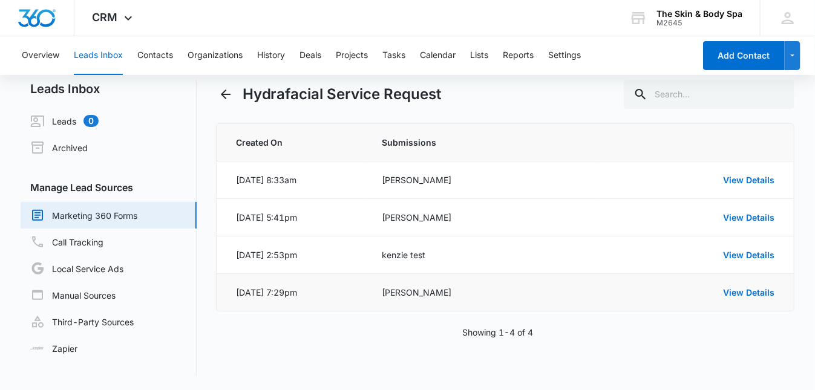
click at [361, 295] on td "[DATE] 7:29pm" at bounding box center [292, 293] width 151 height 38
drag, startPoint x: 417, startPoint y: 292, endPoint x: 448, endPoint y: 292, distance: 30.2
click at [417, 292] on div "[PERSON_NAME]" at bounding box center [482, 292] width 200 height 13
click at [757, 287] on link "View Details" at bounding box center [748, 292] width 51 height 10
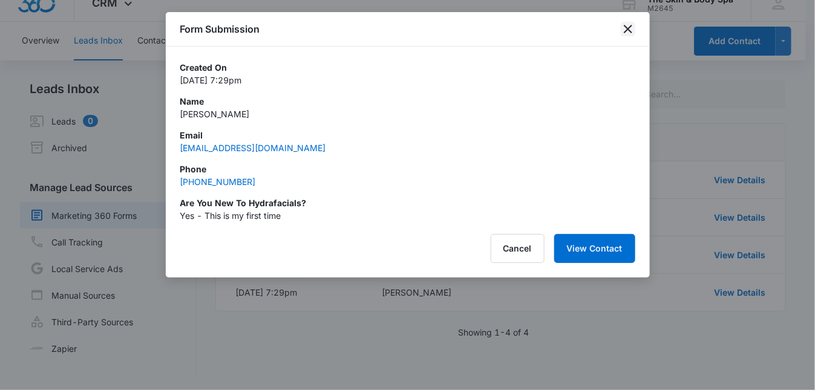
click at [626, 31] on icon "close" at bounding box center [628, 29] width 8 height 8
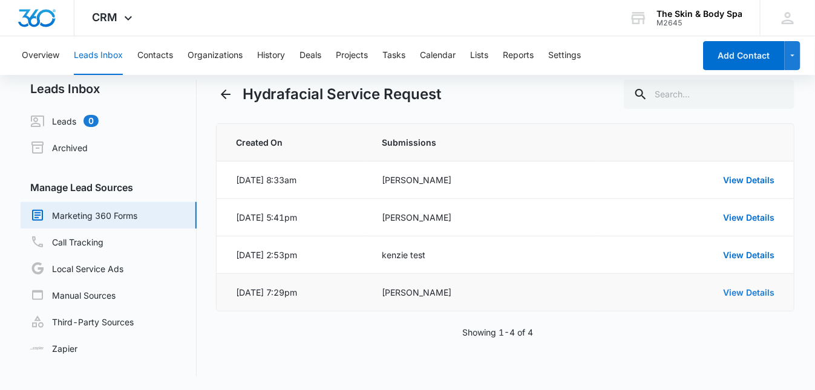
click at [751, 288] on link "View Details" at bounding box center [748, 292] width 51 height 10
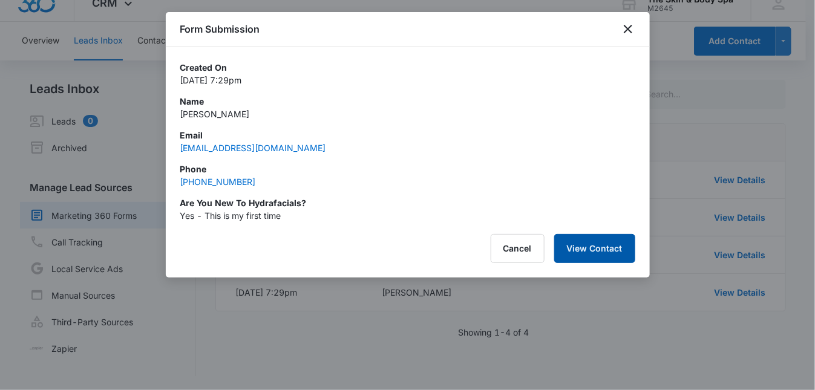
click at [605, 249] on button "View Contact" at bounding box center [594, 248] width 81 height 29
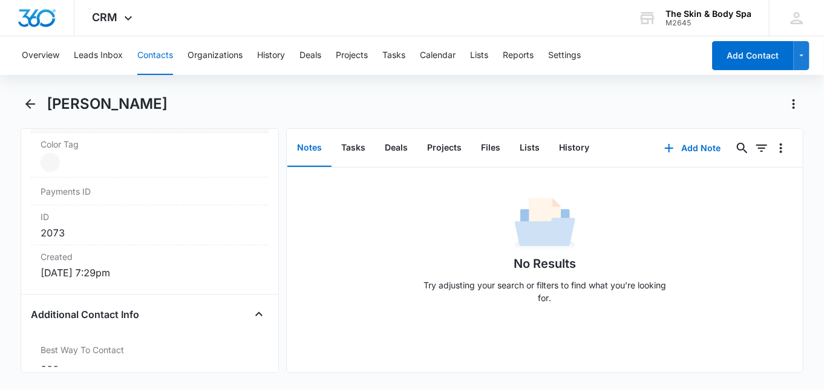
scroll to position [887, 0]
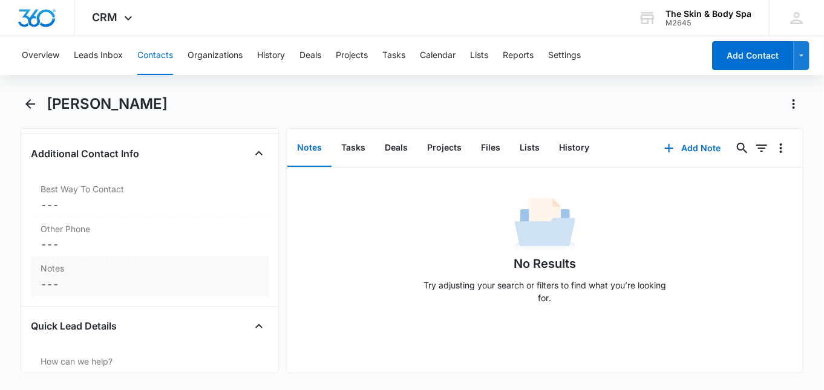
click at [93, 266] on label "Notes" at bounding box center [150, 269] width 218 height 13
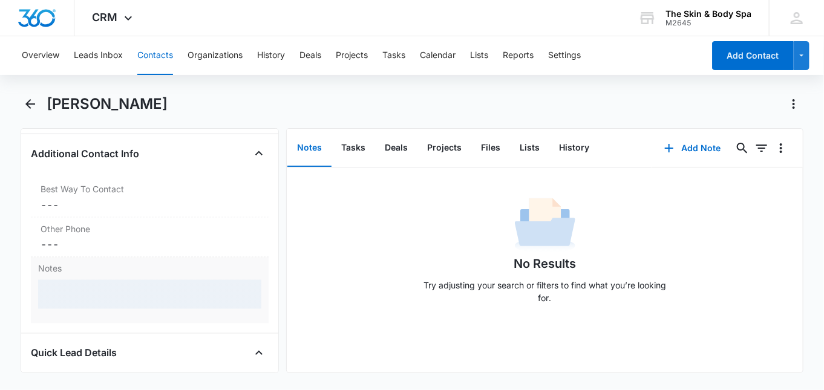
click at [113, 284] on div at bounding box center [149, 294] width 223 height 29
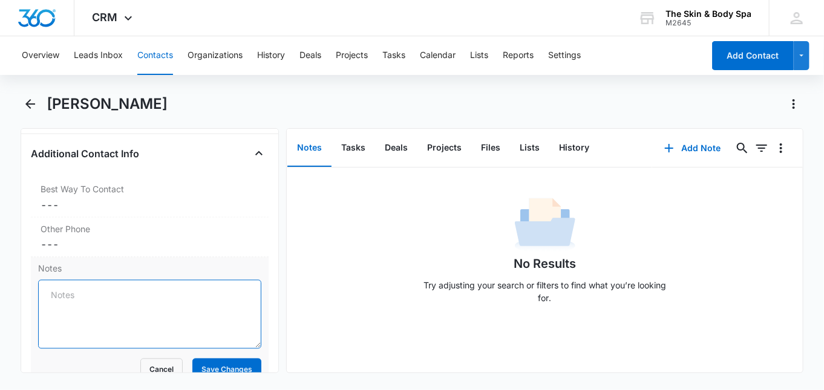
drag, startPoint x: 114, startPoint y: 284, endPoint x: 125, endPoint y: 279, distance: 11.9
click at [124, 280] on textarea "Notes" at bounding box center [149, 314] width 223 height 69
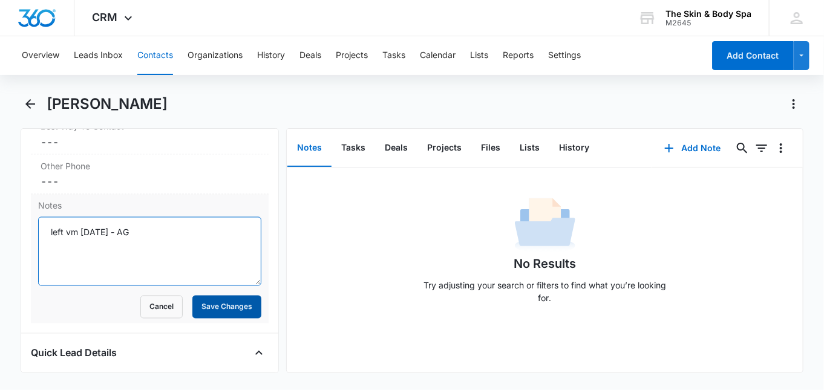
scroll to position [968, 0]
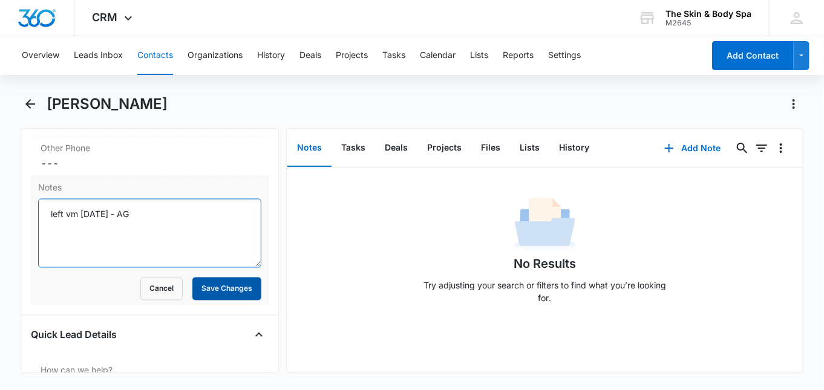
type textarea "left vm 10/13/25 - AG"
click at [203, 282] on button "Save Changes" at bounding box center [226, 289] width 69 height 23
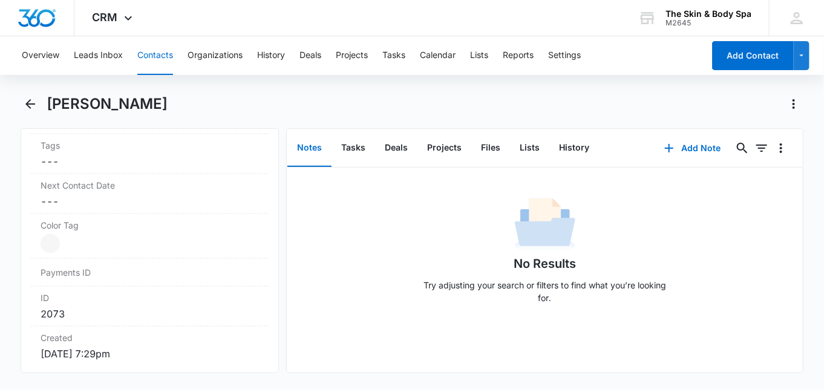
scroll to position [564, 0]
click at [128, 278] on dd "Cancel Save Changes ---" at bounding box center [150, 282] width 218 height 15
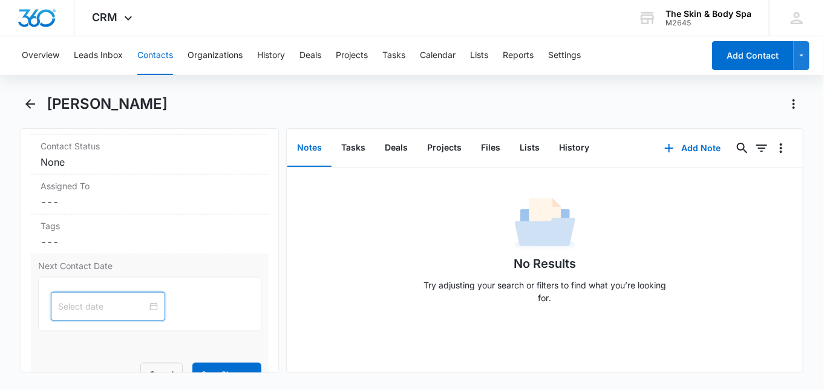
click at [88, 304] on input at bounding box center [102, 306] width 89 height 13
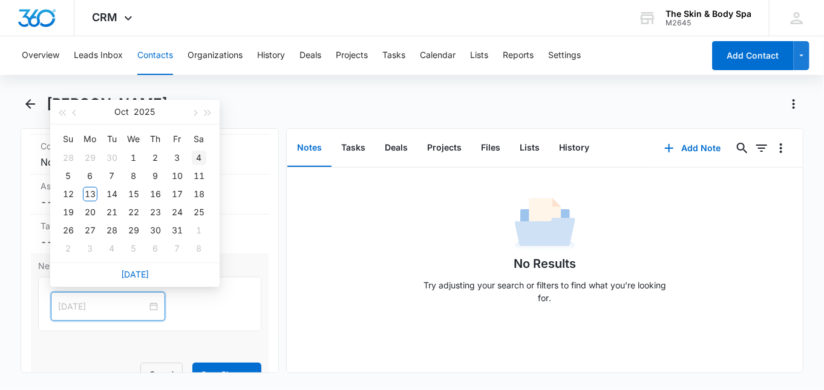
type input "Oct 4, 2025"
drag, startPoint x: 281, startPoint y: 105, endPoint x: 277, endPoint y: 111, distance: 7.1
click at [281, 105] on div "Serena Nguyen" at bounding box center [425, 103] width 757 height 19
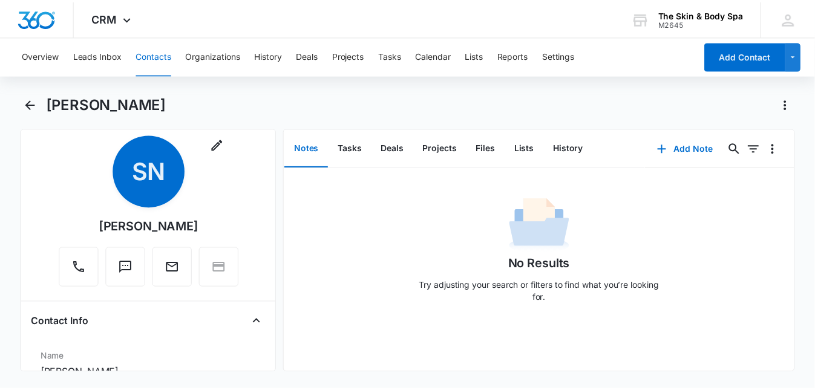
scroll to position [0, 0]
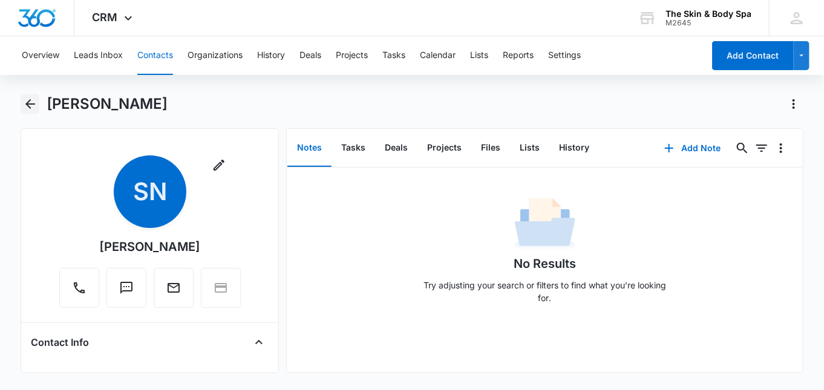
click at [32, 108] on icon "Back" at bounding box center [30, 104] width 15 height 15
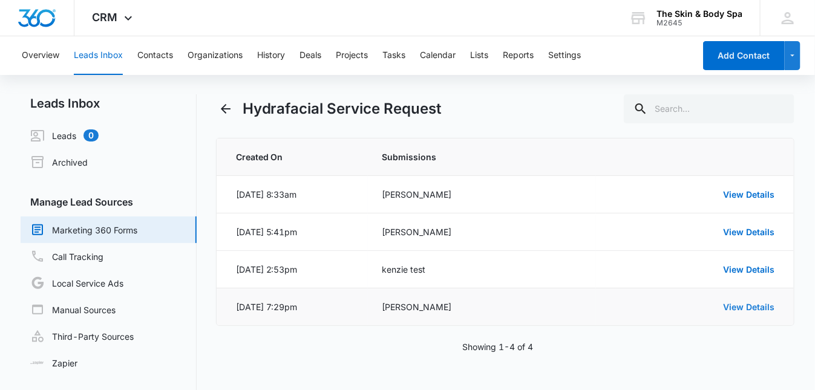
click at [740, 307] on link "View Details" at bounding box center [748, 307] width 51 height 10
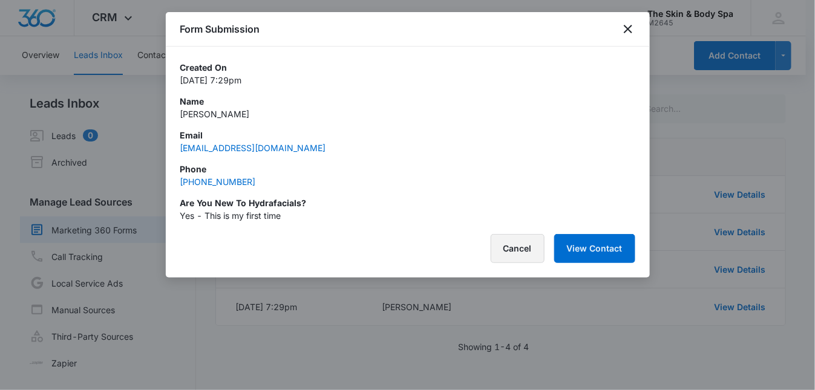
click at [522, 245] on button "Cancel" at bounding box center [518, 248] width 54 height 29
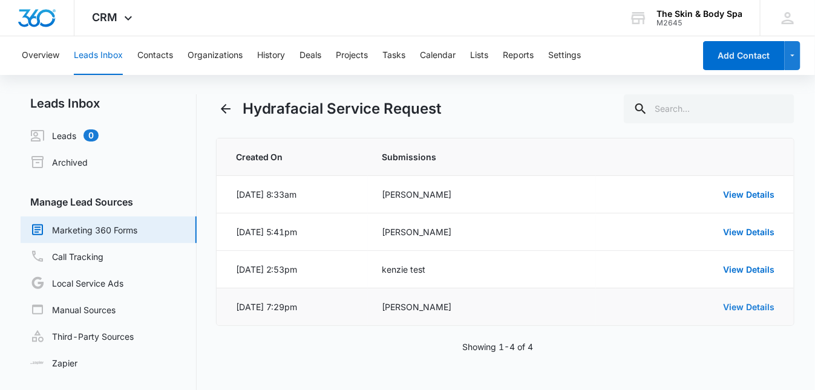
click at [734, 308] on link "View Details" at bounding box center [748, 307] width 51 height 10
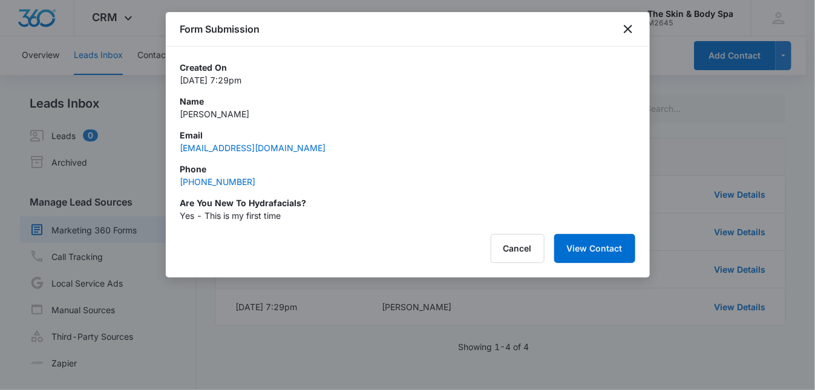
click at [668, 47] on div at bounding box center [407, 195] width 815 height 390
